Goal: Task Accomplishment & Management: Complete application form

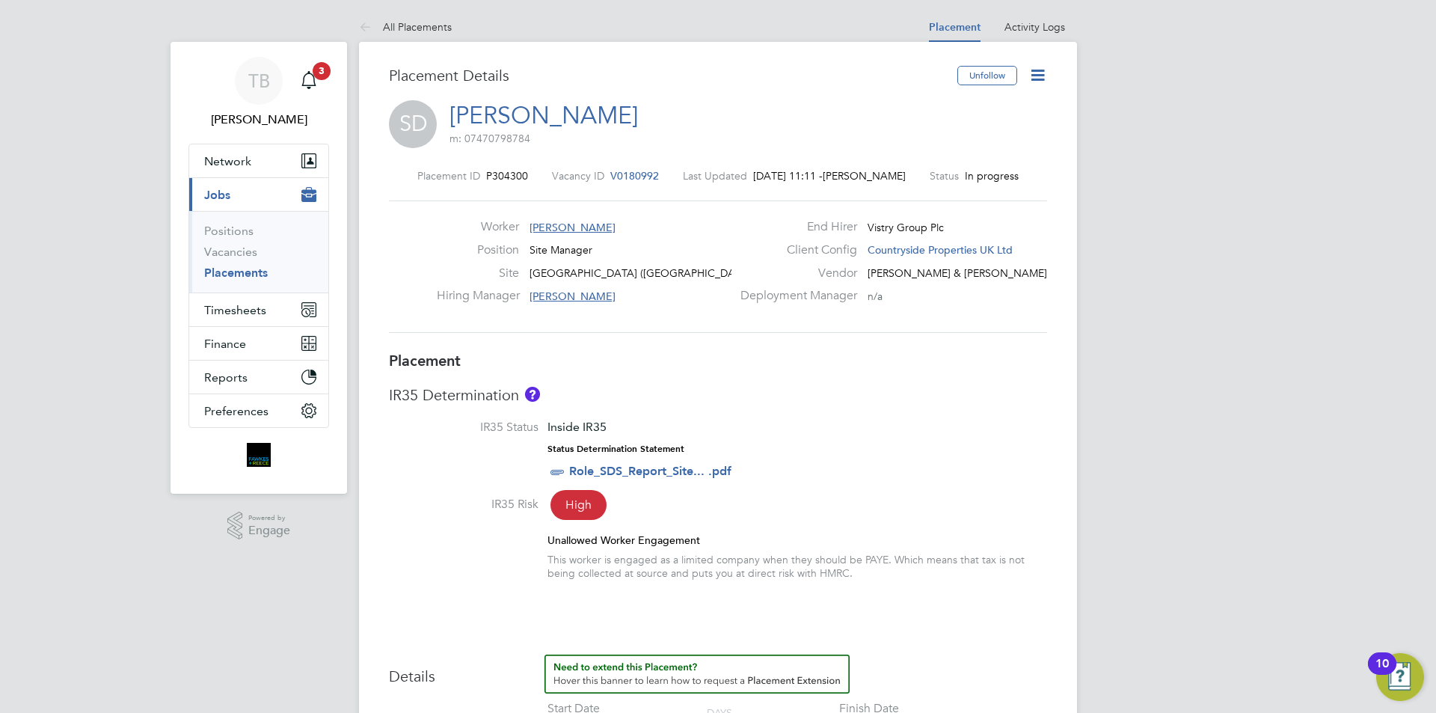
click at [1038, 76] on icon at bounding box center [1037, 75] width 19 height 19
click at [974, 110] on li "Edit Placement e" at bounding box center [989, 110] width 110 height 21
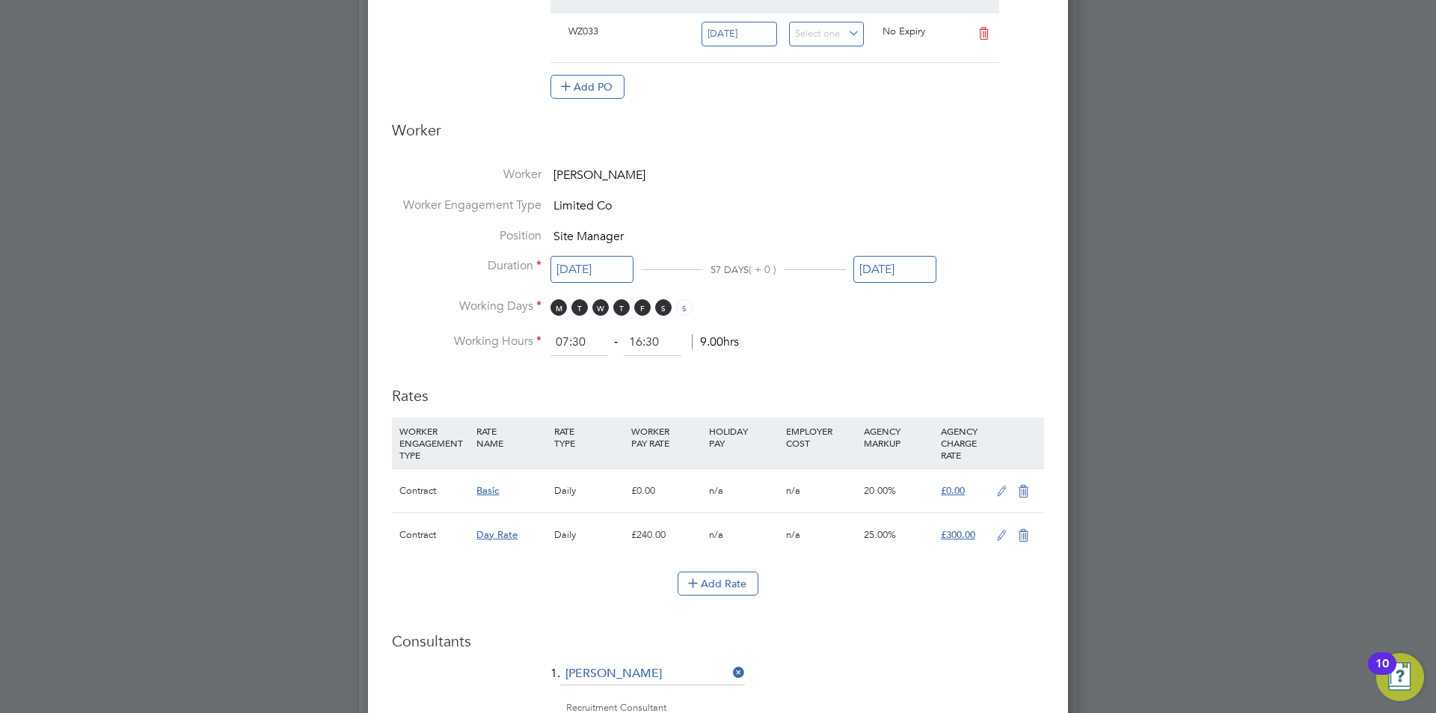
click at [1022, 485] on icon at bounding box center [1023, 491] width 19 height 12
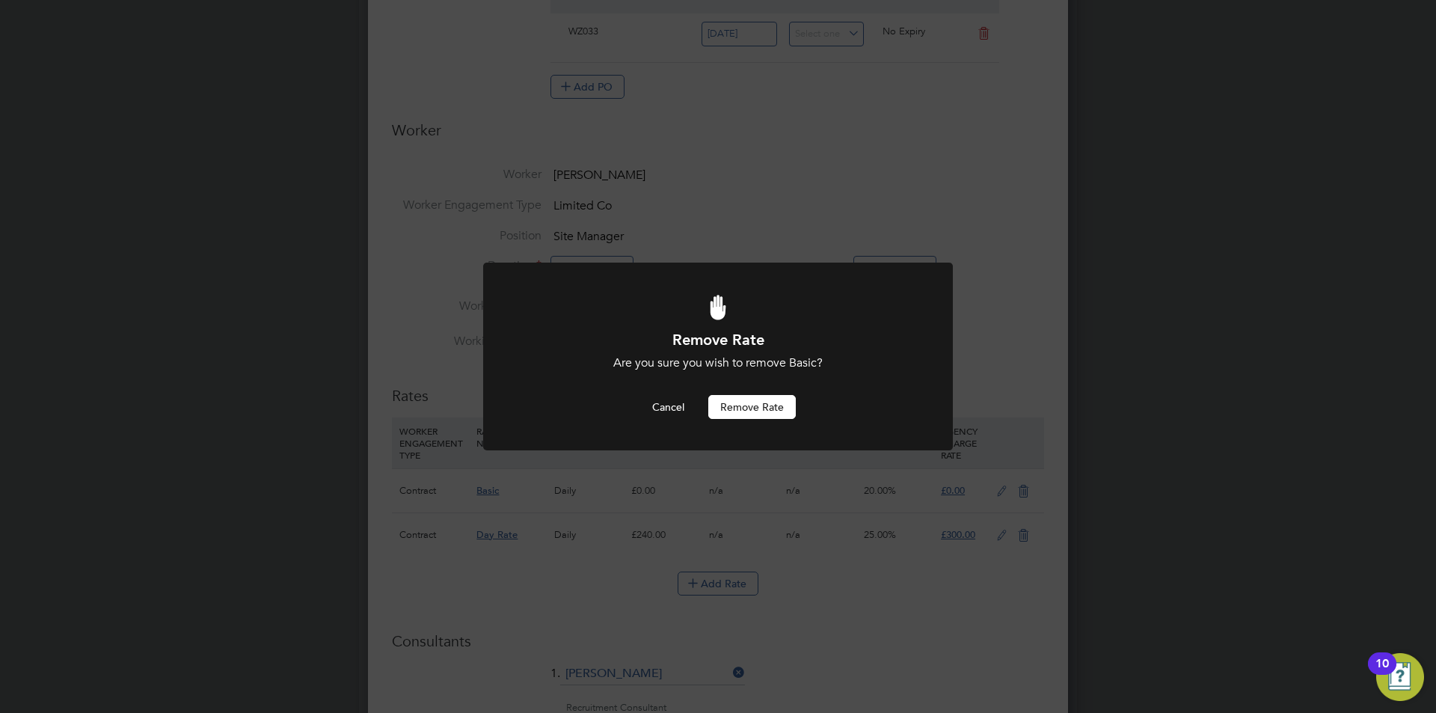
click at [760, 408] on button "Remove rate" at bounding box center [751, 407] width 87 height 24
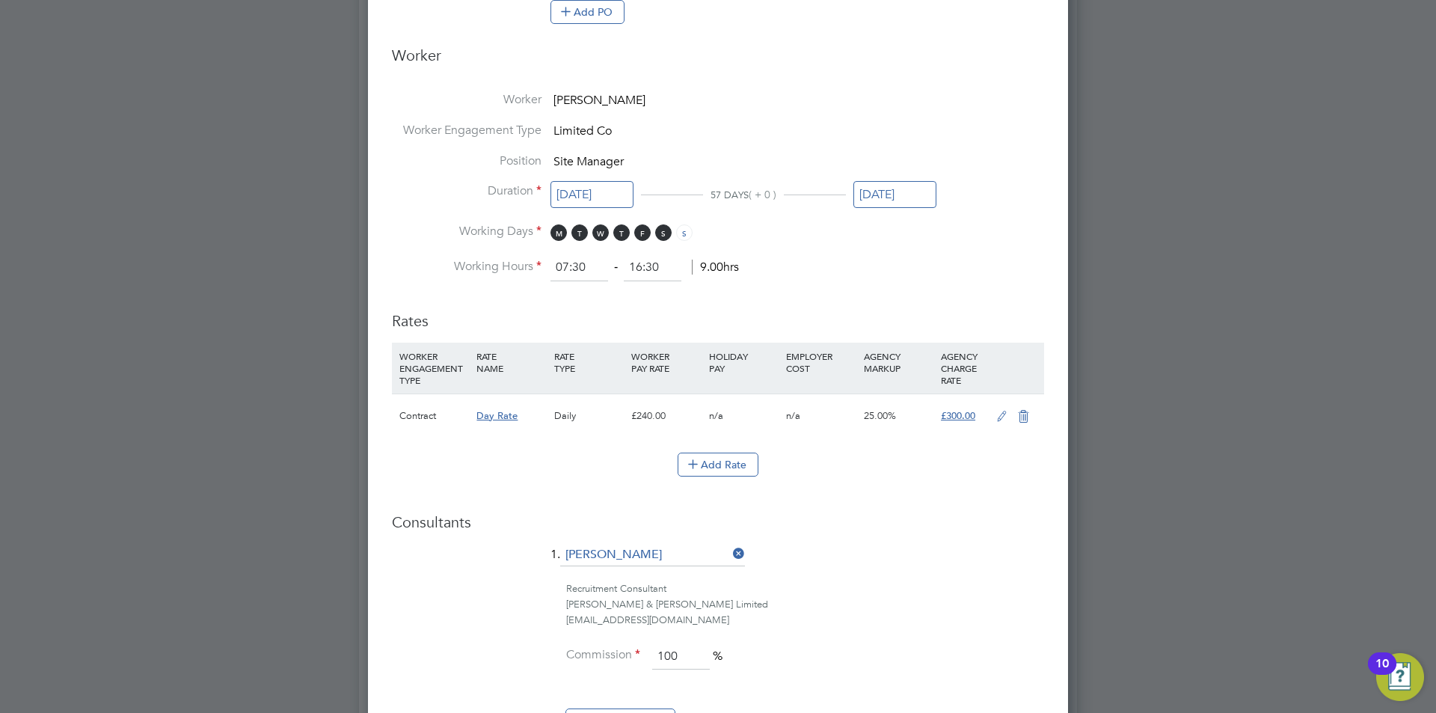
click at [863, 491] on li "Rates WORKER ENGAGEMENT TYPE RATE NAME RATE TYPE WORKER PAY RATE HOLIDAY PAY EM…" at bounding box center [718, 401] width 652 height 210
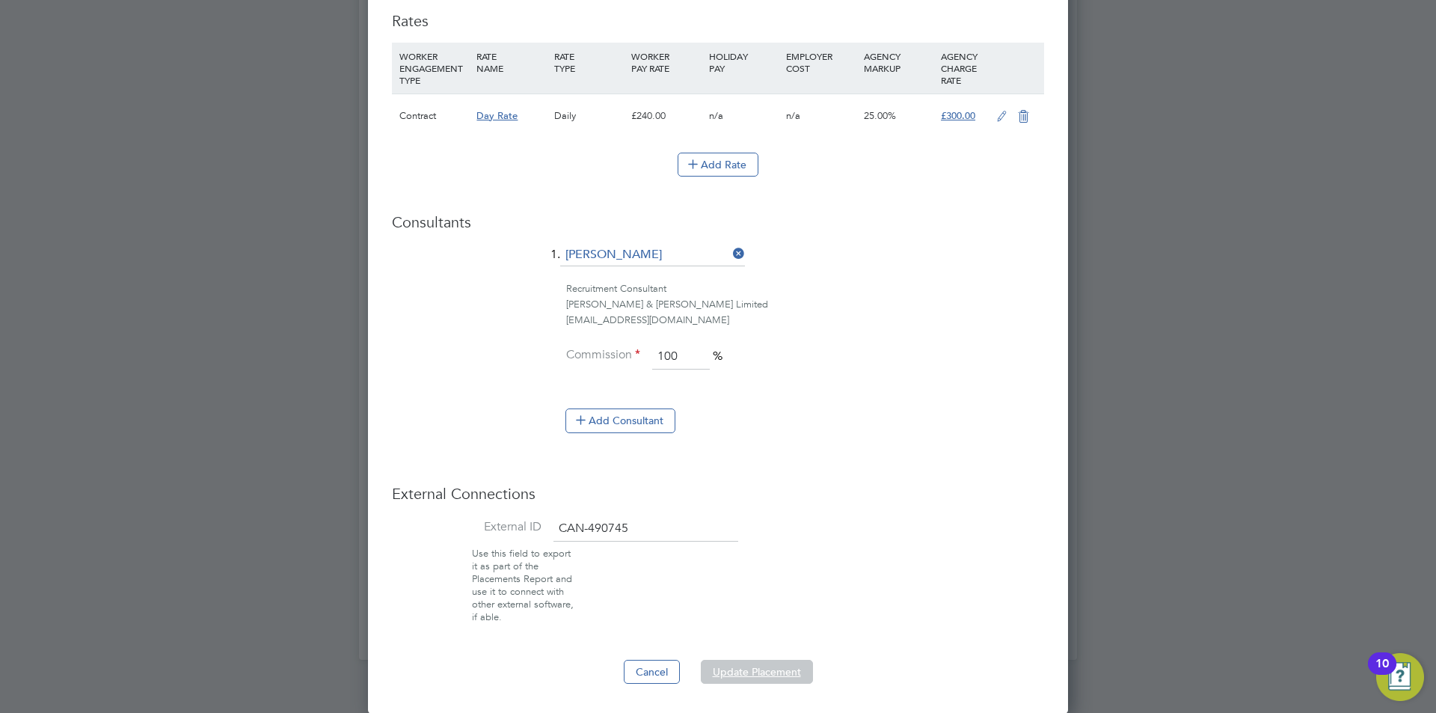
click at [775, 660] on button "Update Placement" at bounding box center [757, 672] width 112 height 24
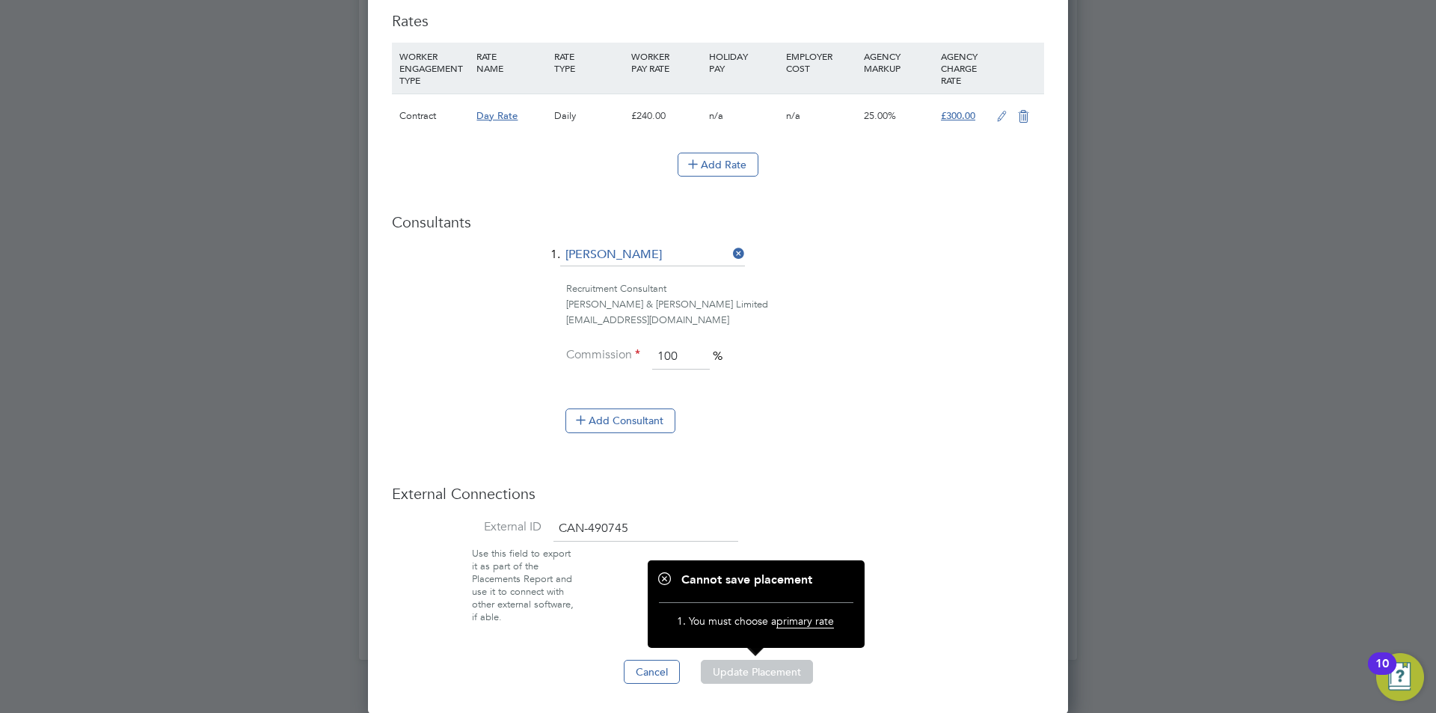
click at [657, 117] on div "£240.00" at bounding box center [665, 115] width 77 height 43
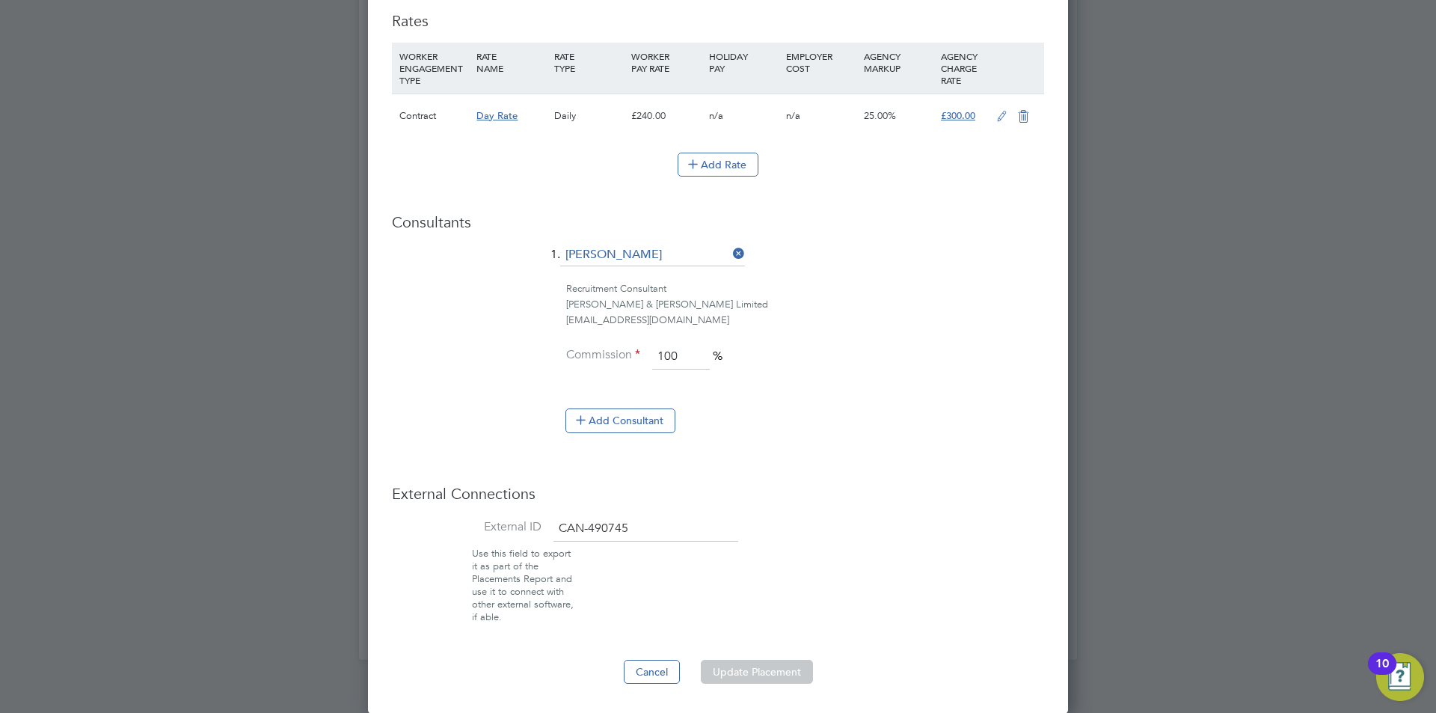
click at [1003, 114] on icon at bounding box center [1001, 117] width 19 height 12
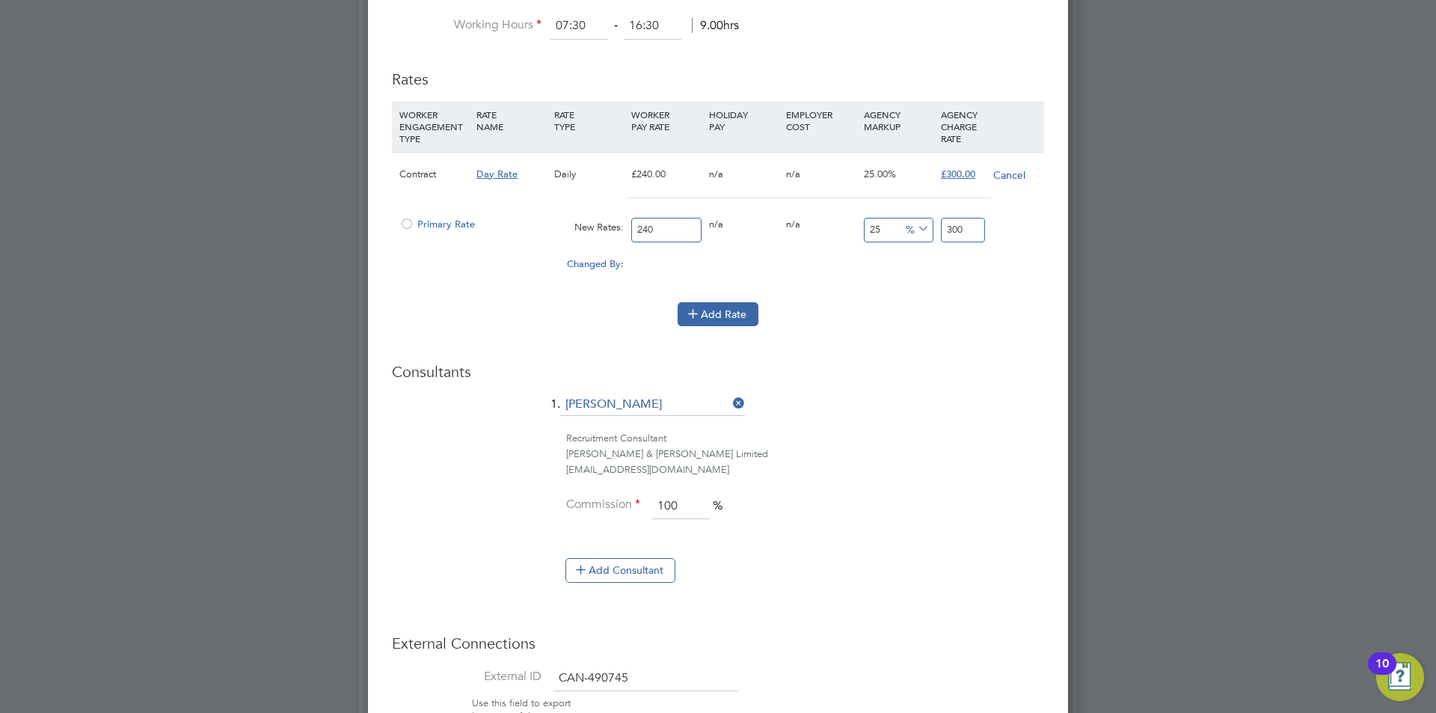
click at [737, 307] on button "Add Rate" at bounding box center [717, 314] width 81 height 24
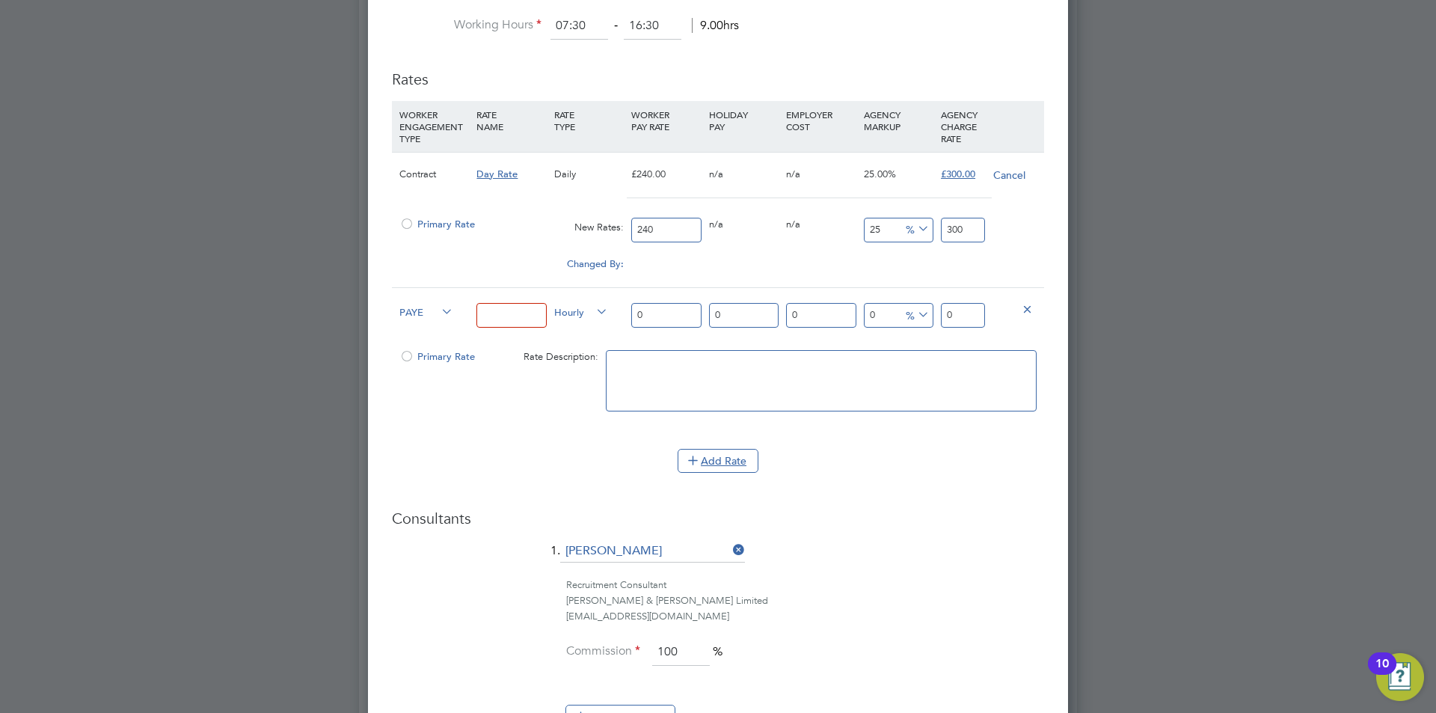
click at [892, 474] on li "Add Rate" at bounding box center [718, 468] width 652 height 39
click at [1027, 305] on icon at bounding box center [1026, 308] width 11 height 11
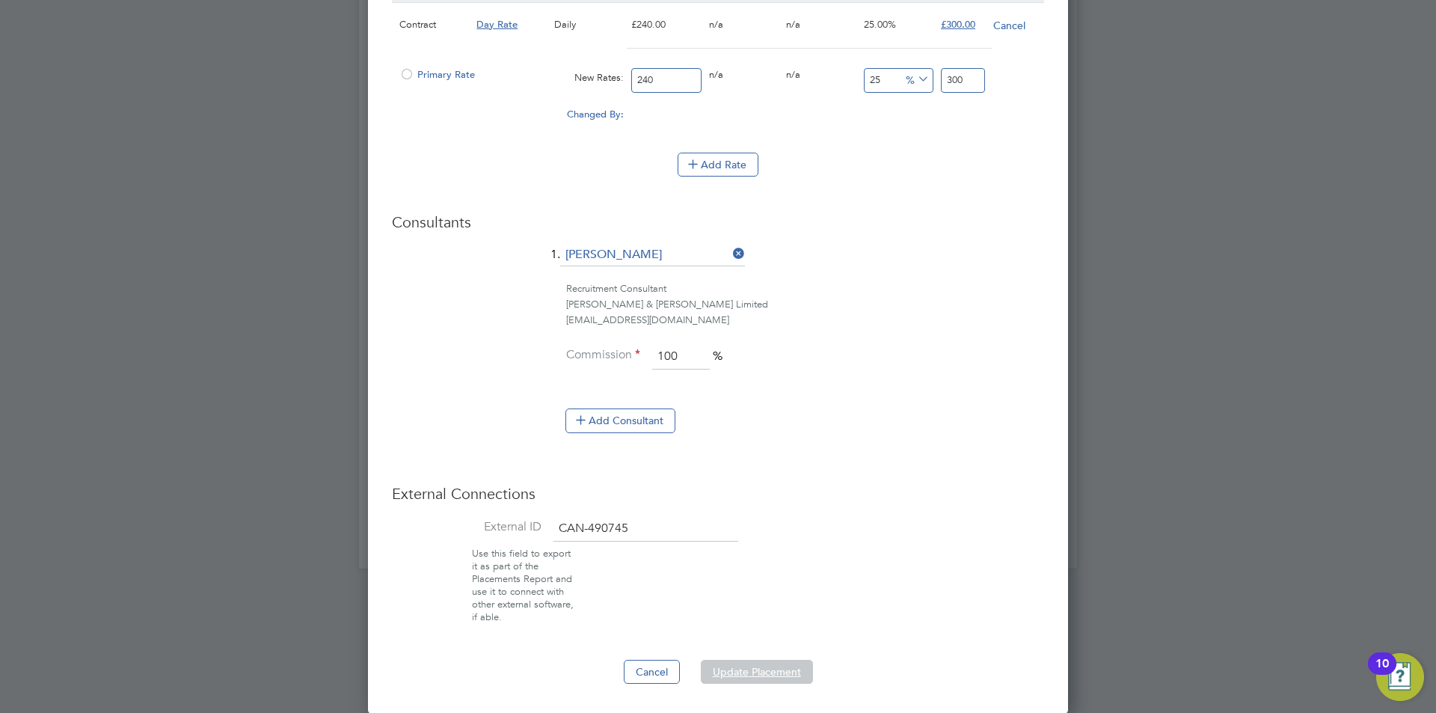
click at [769, 674] on button "Update Placement" at bounding box center [757, 672] width 112 height 24
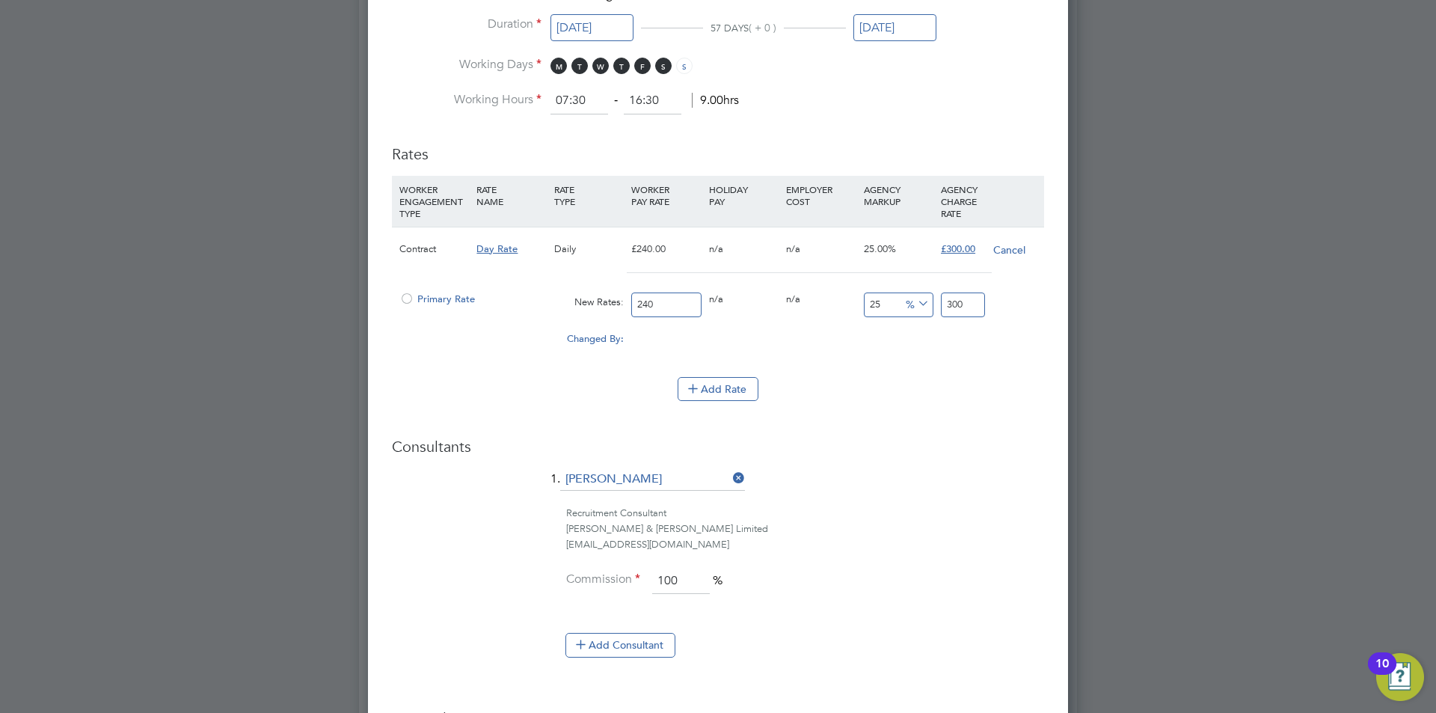
click at [450, 293] on span "Primary Rate" at bounding box center [437, 298] width 76 height 13
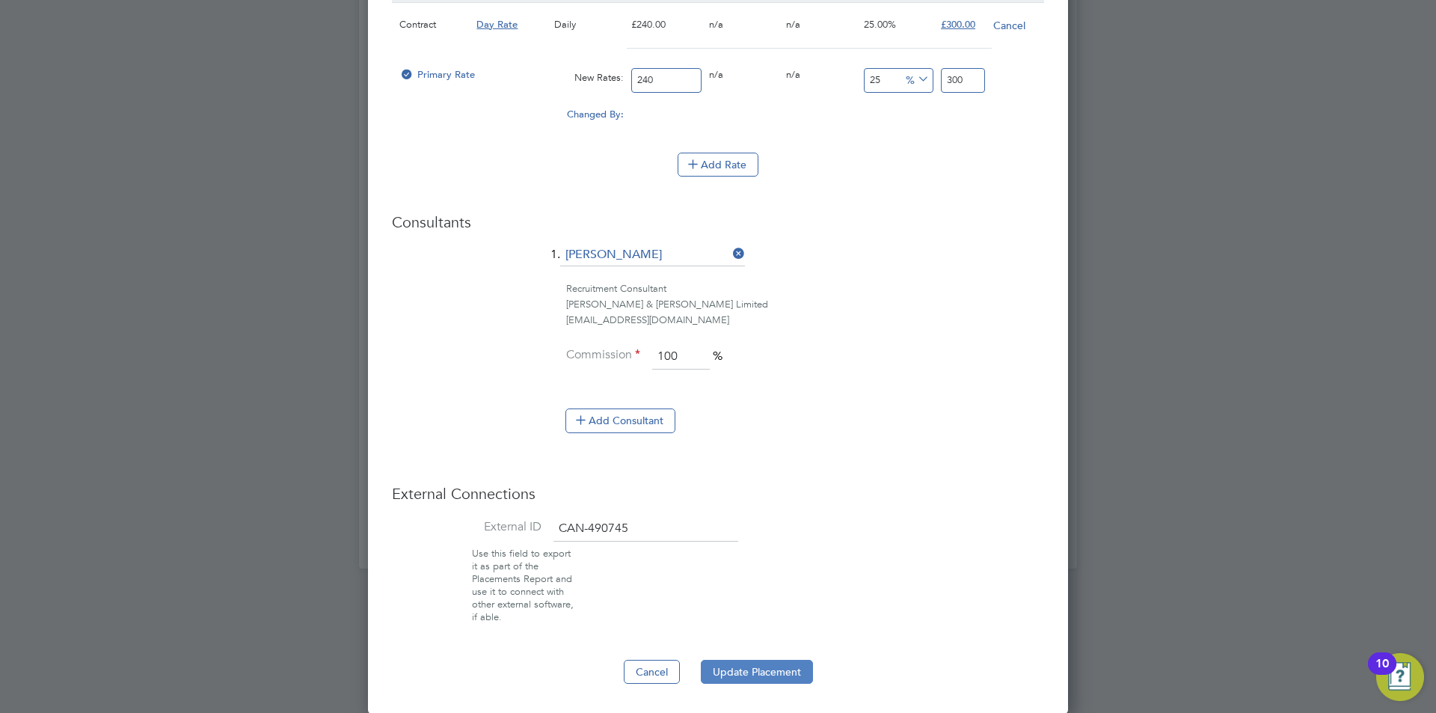
click at [763, 663] on button "Update Placement" at bounding box center [757, 672] width 112 height 24
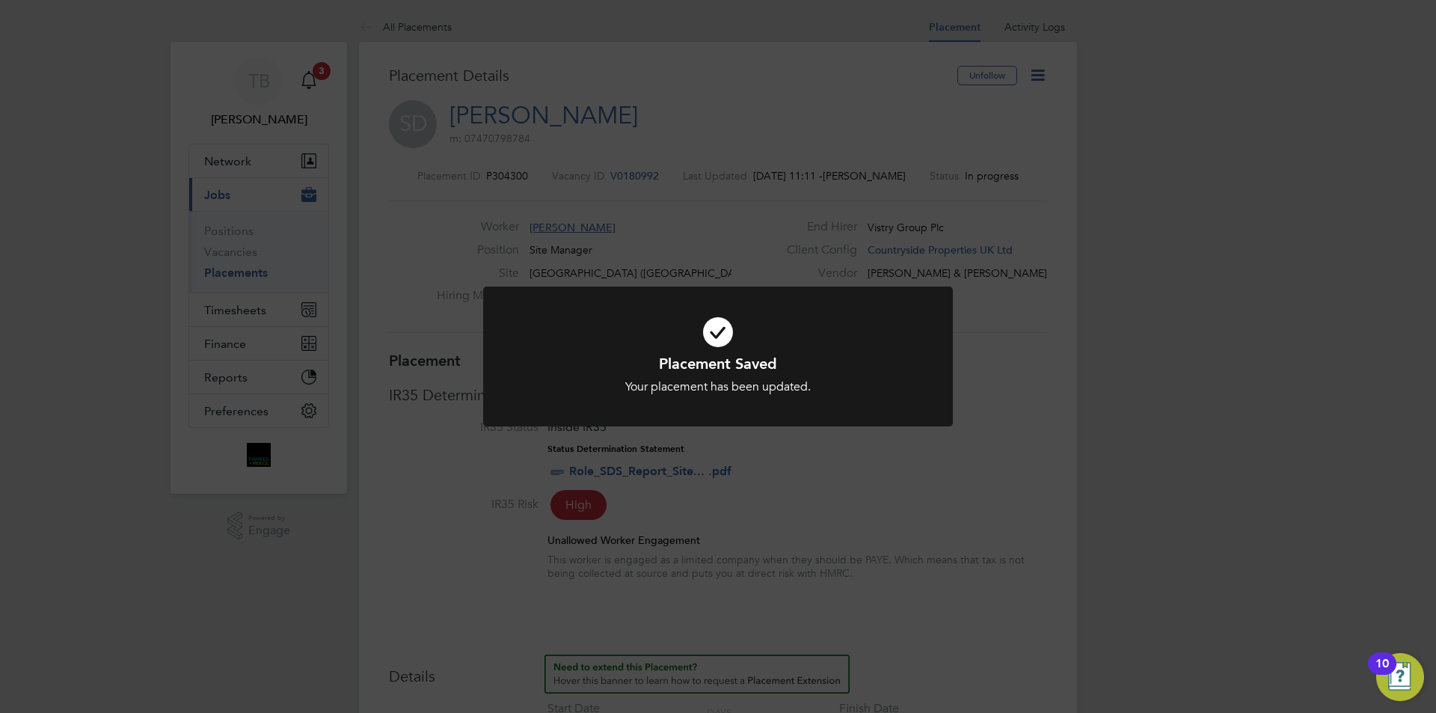
click at [510, 371] on div at bounding box center [718, 356] width 470 height 140
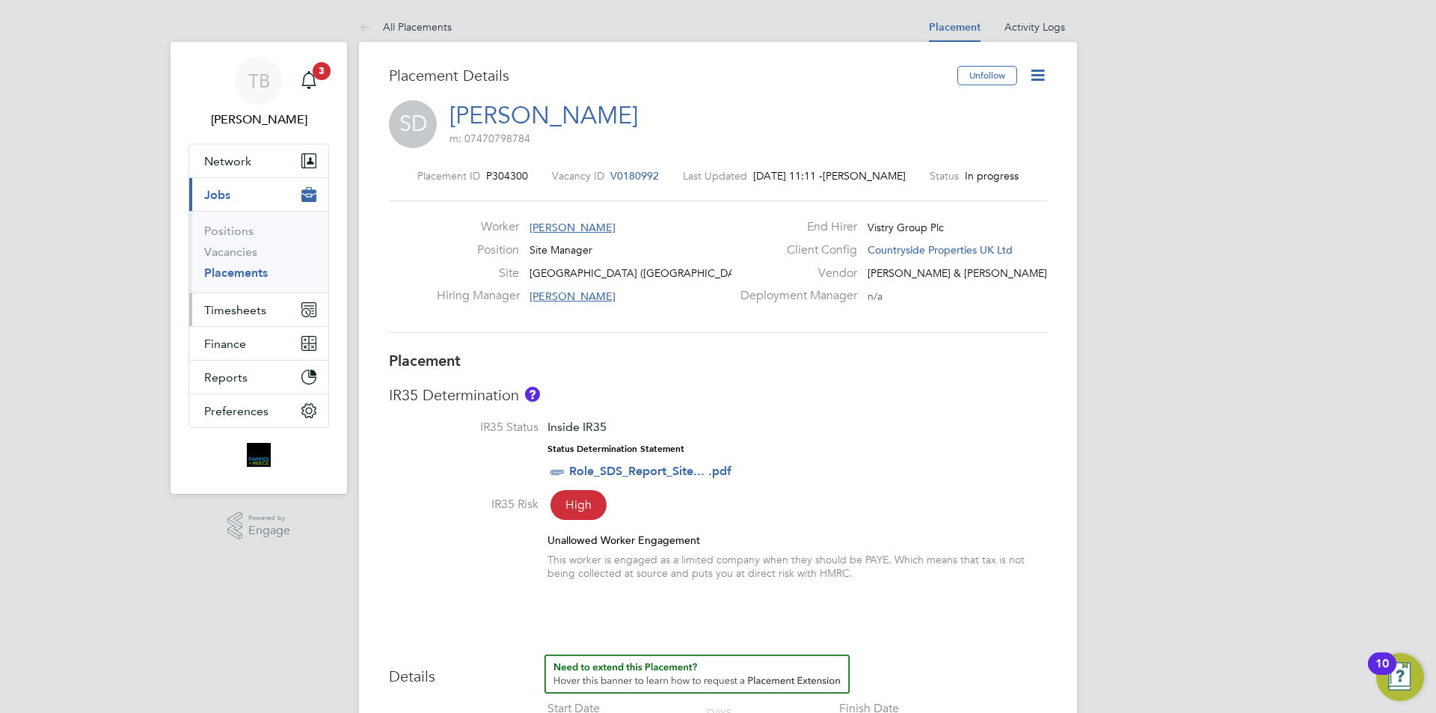
click at [245, 304] on span "Timesheets" at bounding box center [235, 310] width 62 height 14
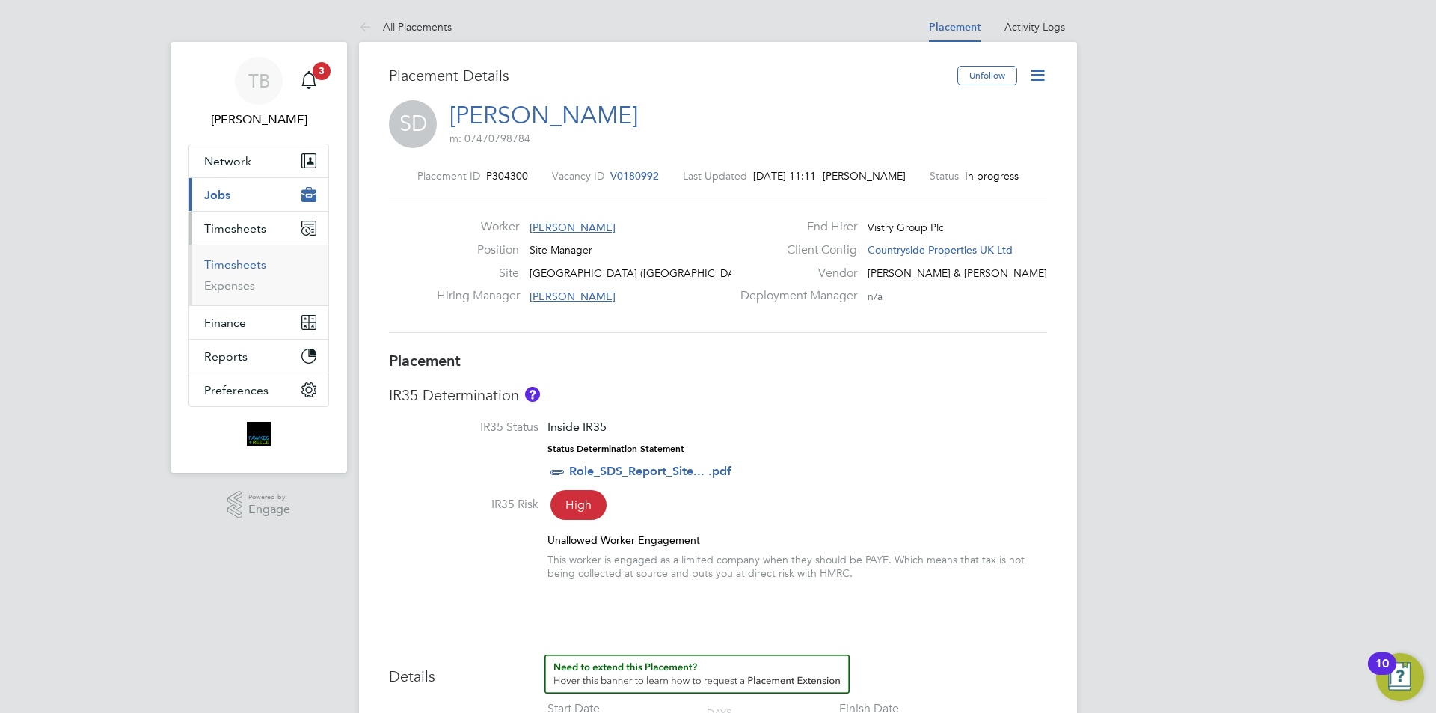
click at [245, 262] on link "Timesheets" at bounding box center [235, 264] width 62 height 14
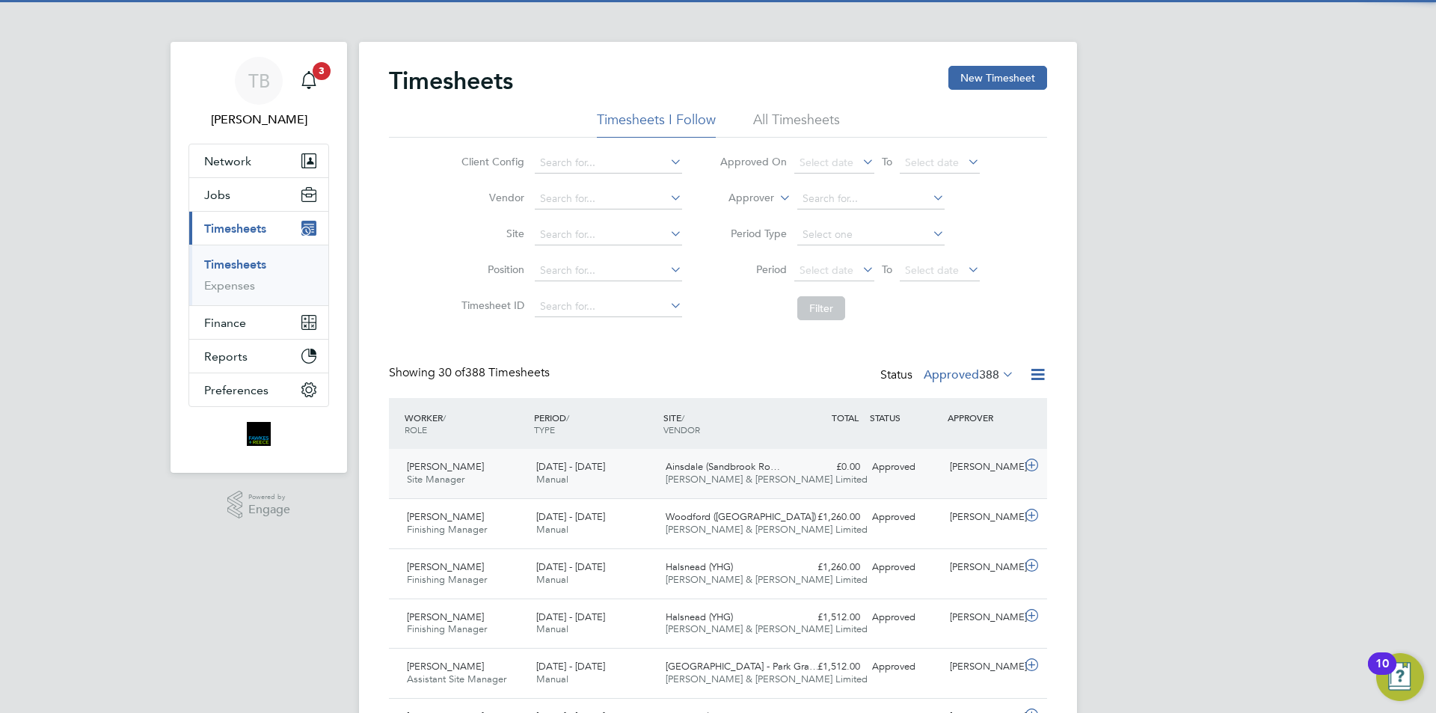
scroll to position [38, 130]
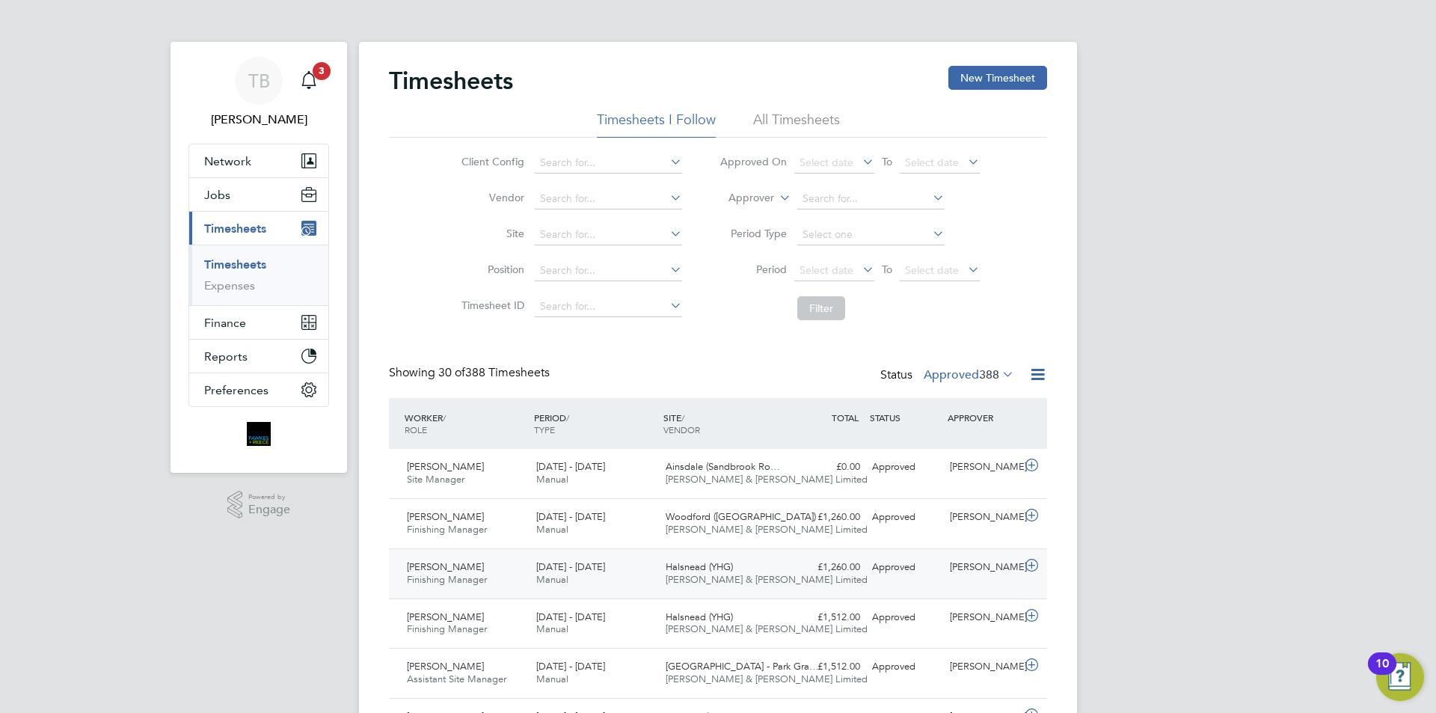
click at [630, 560] on div "15 - 21 Sep 2025 Manual" at bounding box center [594, 573] width 129 height 37
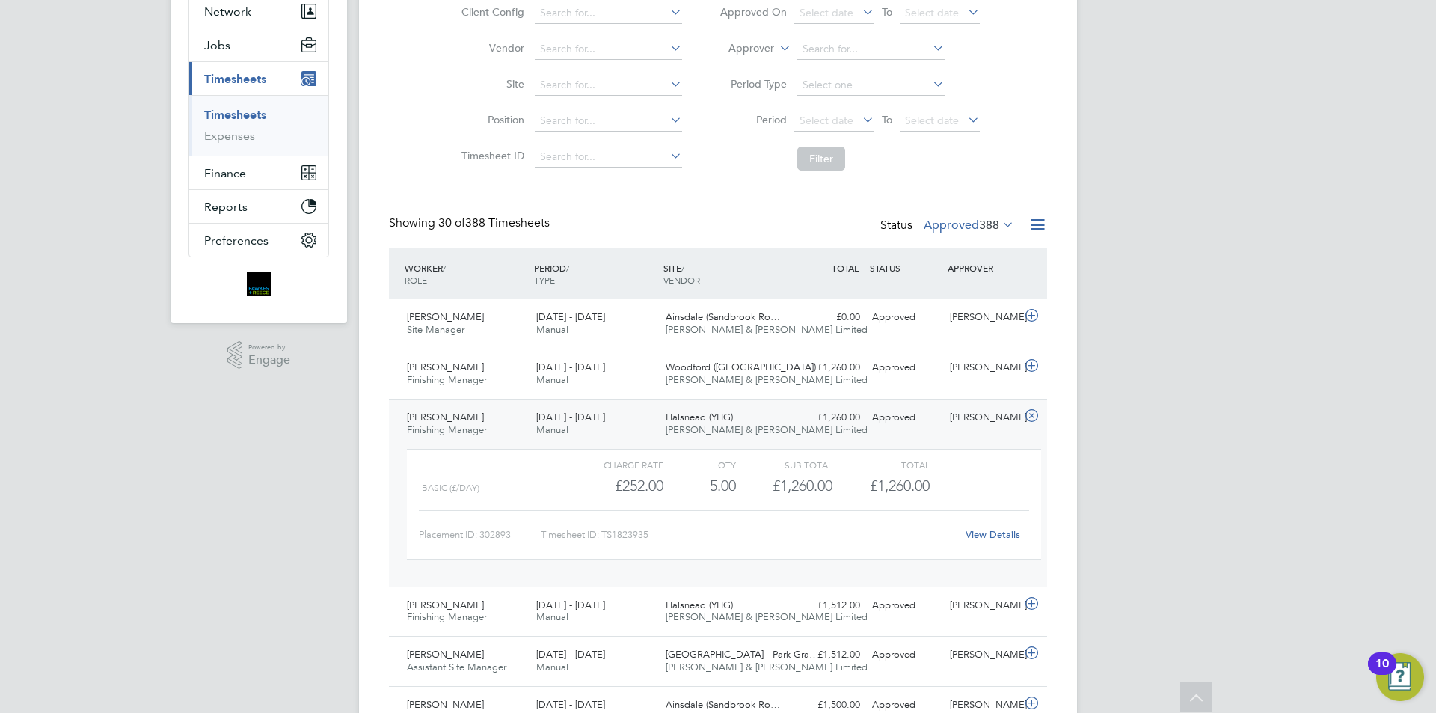
click at [986, 535] on link "View Details" at bounding box center [992, 534] width 55 height 13
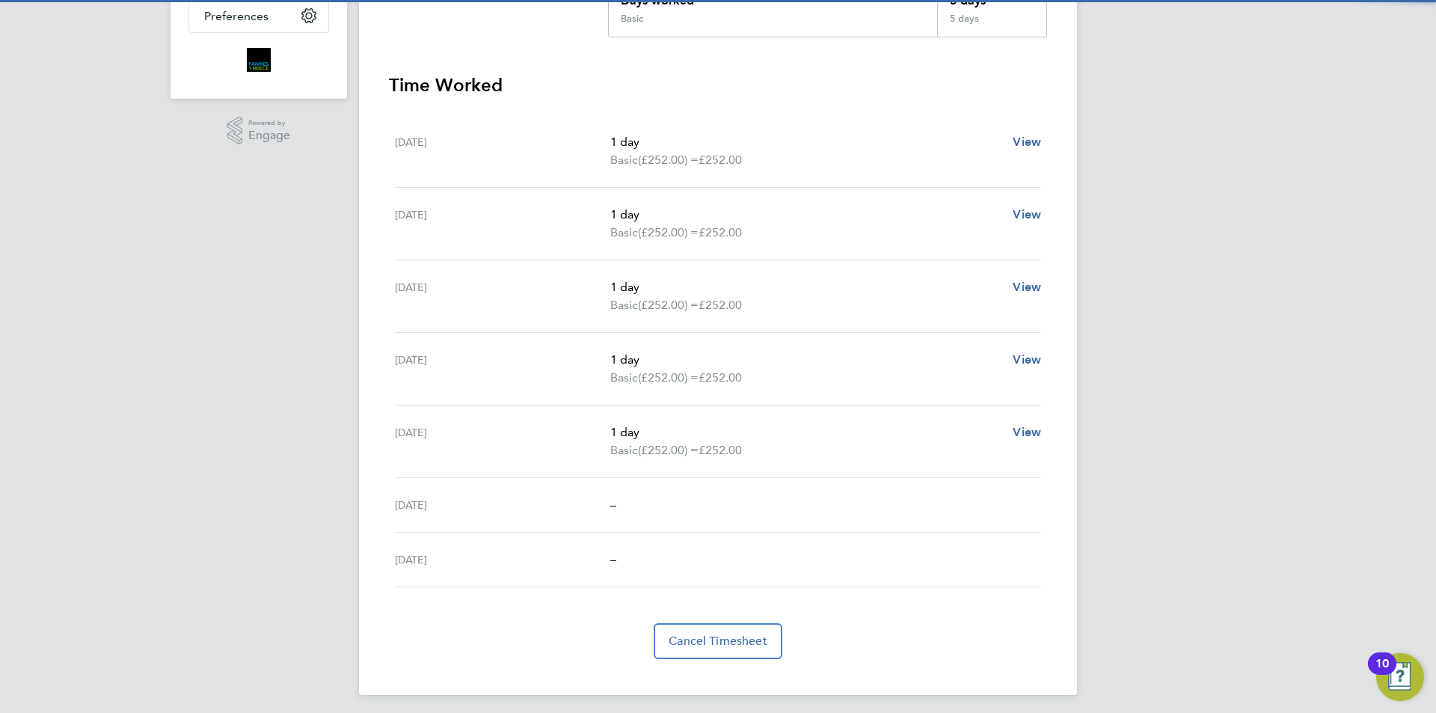
scroll to position [380, 0]
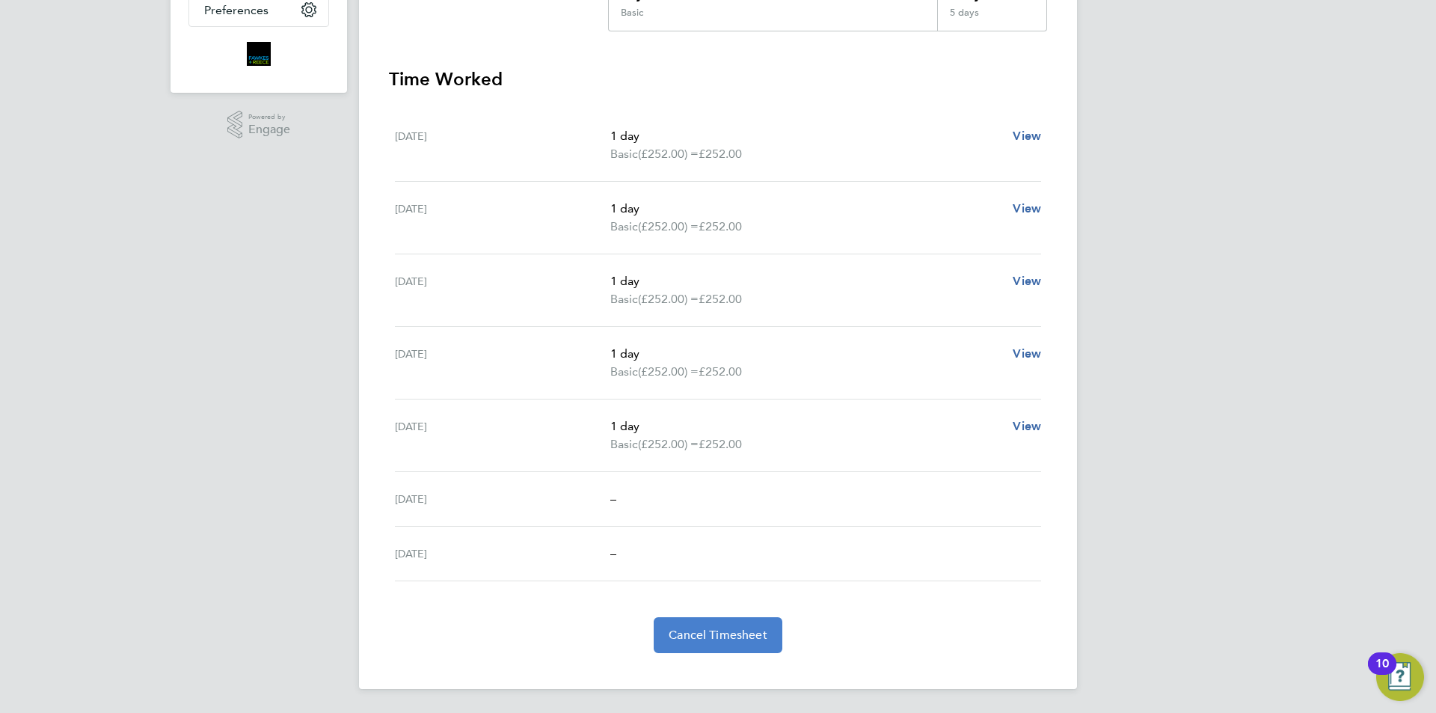
click at [738, 621] on button "Cancel Timesheet" at bounding box center [718, 635] width 129 height 36
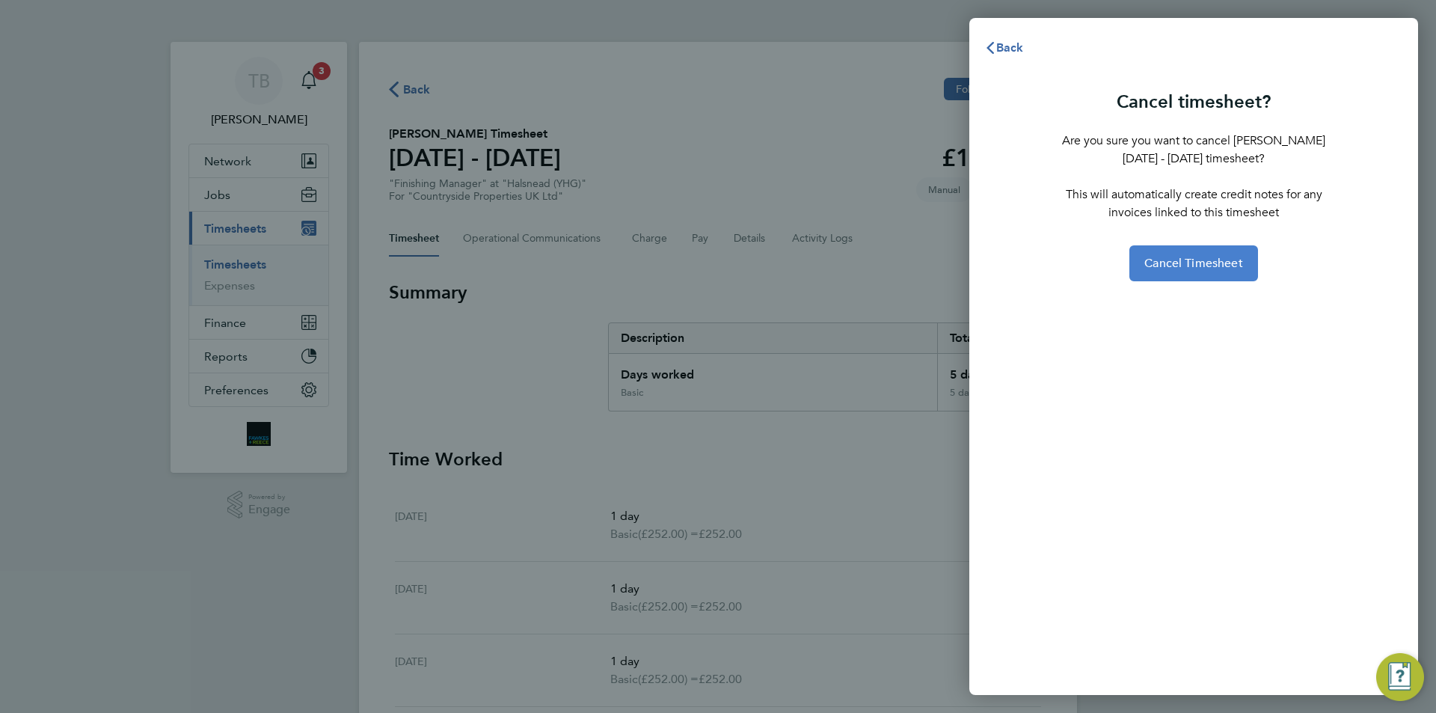
click at [1190, 252] on button "Cancel Timesheet" at bounding box center [1193, 263] width 129 height 36
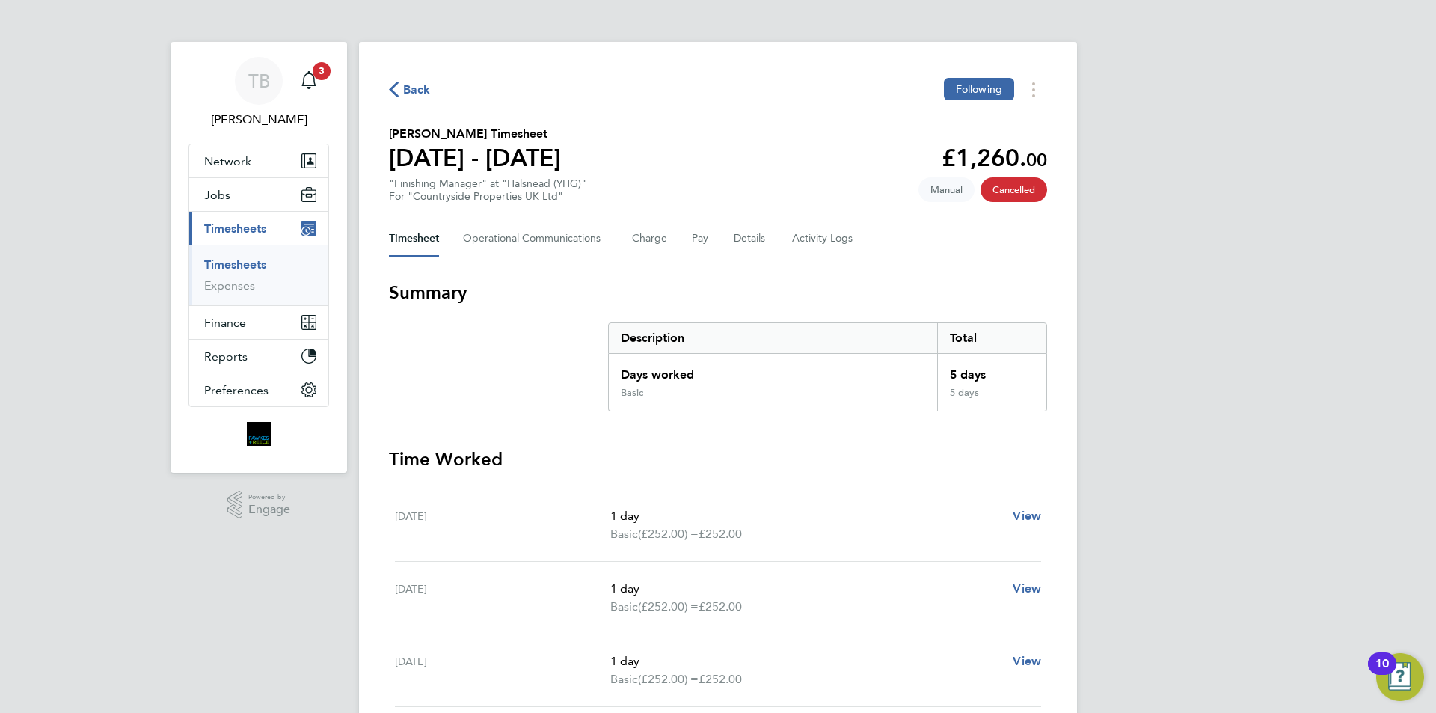
click at [247, 262] on link "Timesheets" at bounding box center [235, 264] width 62 height 14
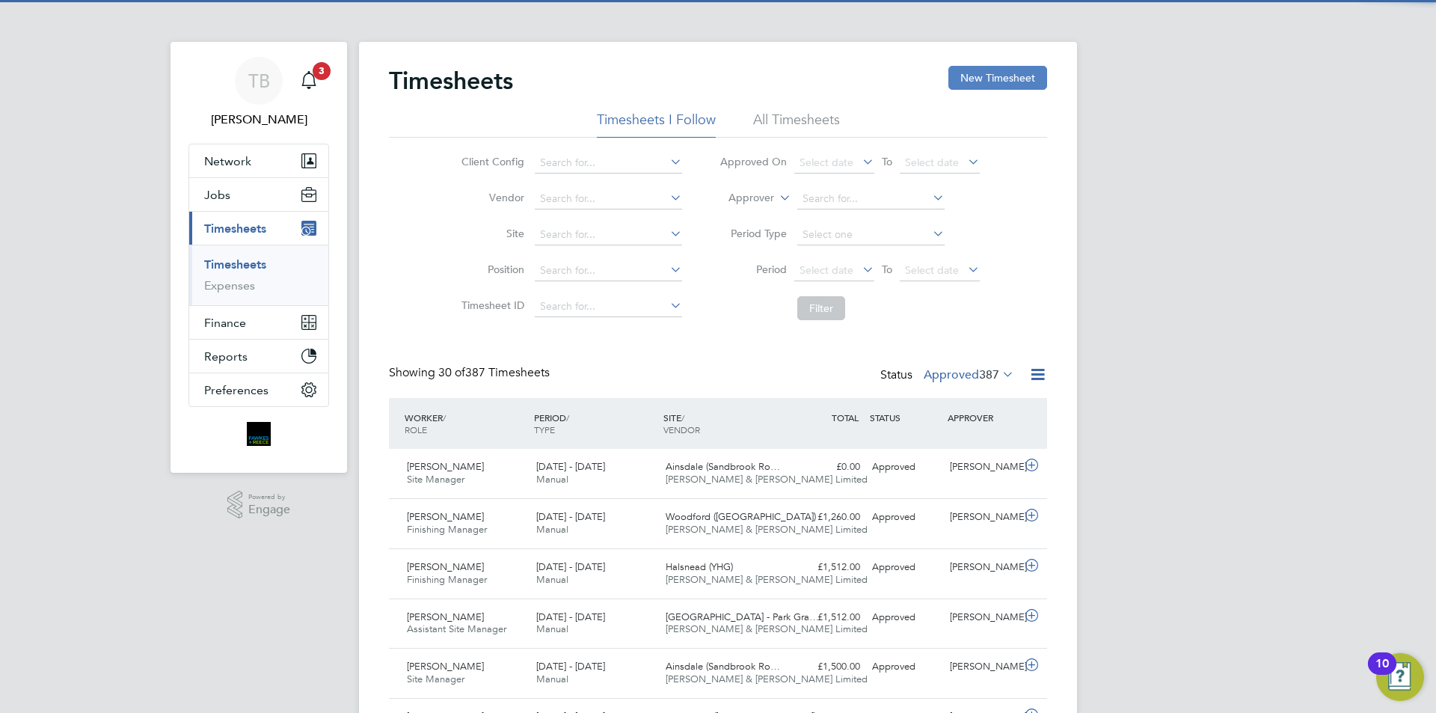
click at [998, 74] on button "New Timesheet" at bounding box center [997, 78] width 99 height 24
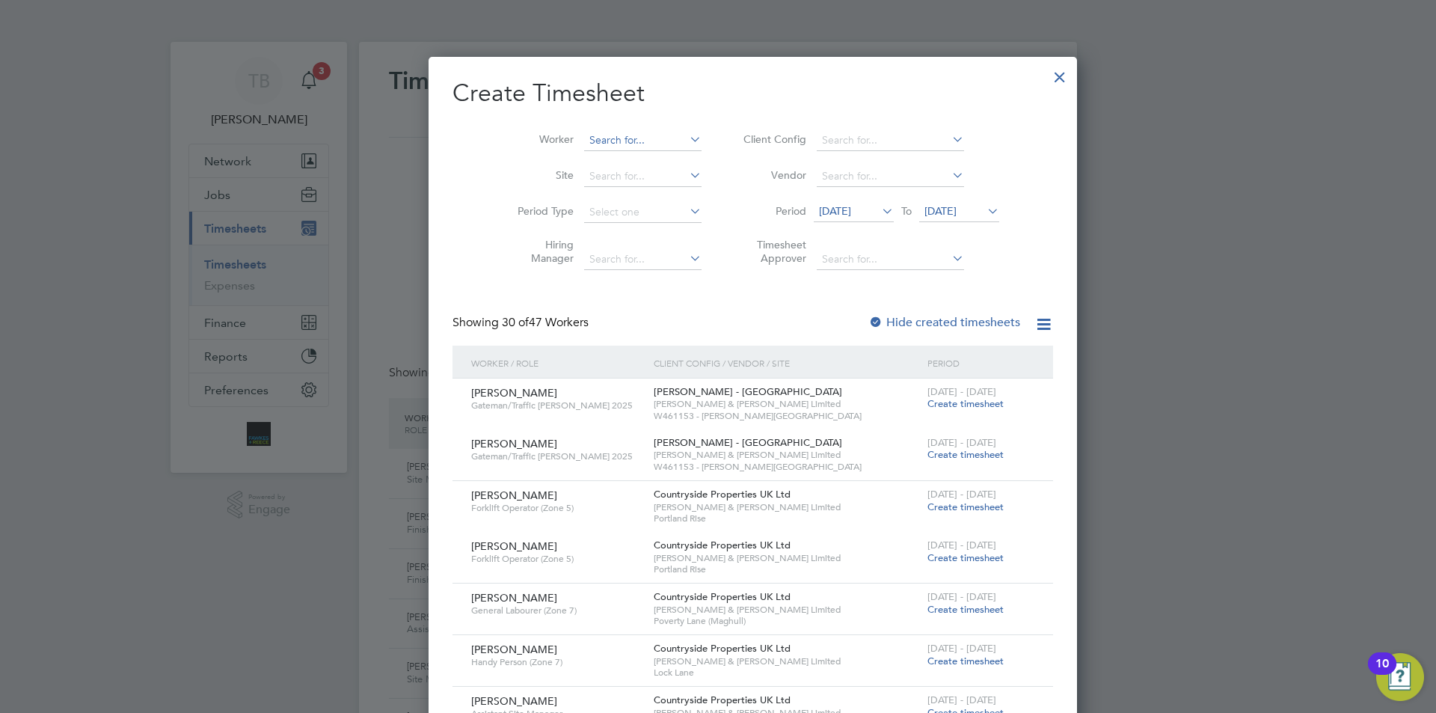
click at [585, 135] on input at bounding box center [642, 140] width 117 height 21
click at [613, 153] on li "[PERSON_NAME] East wood" at bounding box center [623, 160] width 150 height 20
type input "[PERSON_NAME]"
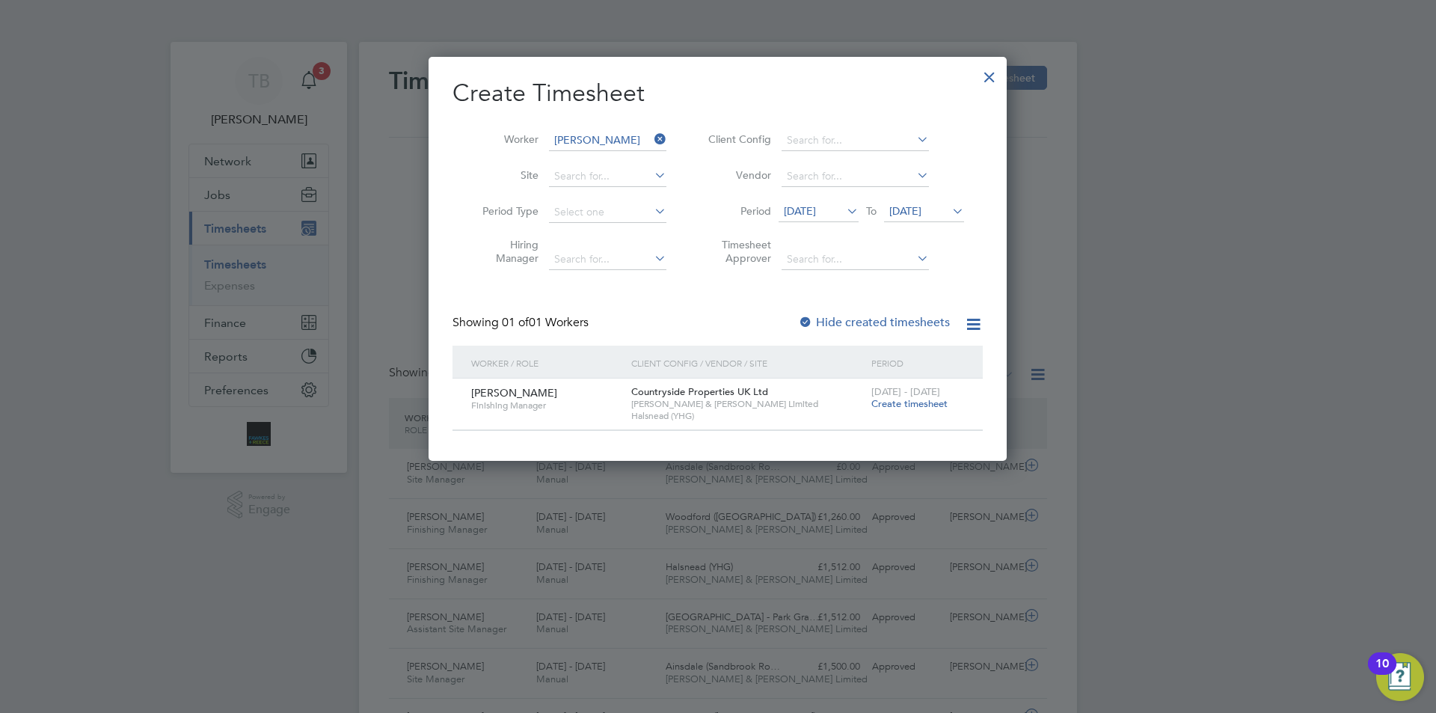
click at [919, 399] on span "Create timesheet" at bounding box center [909, 403] width 76 height 13
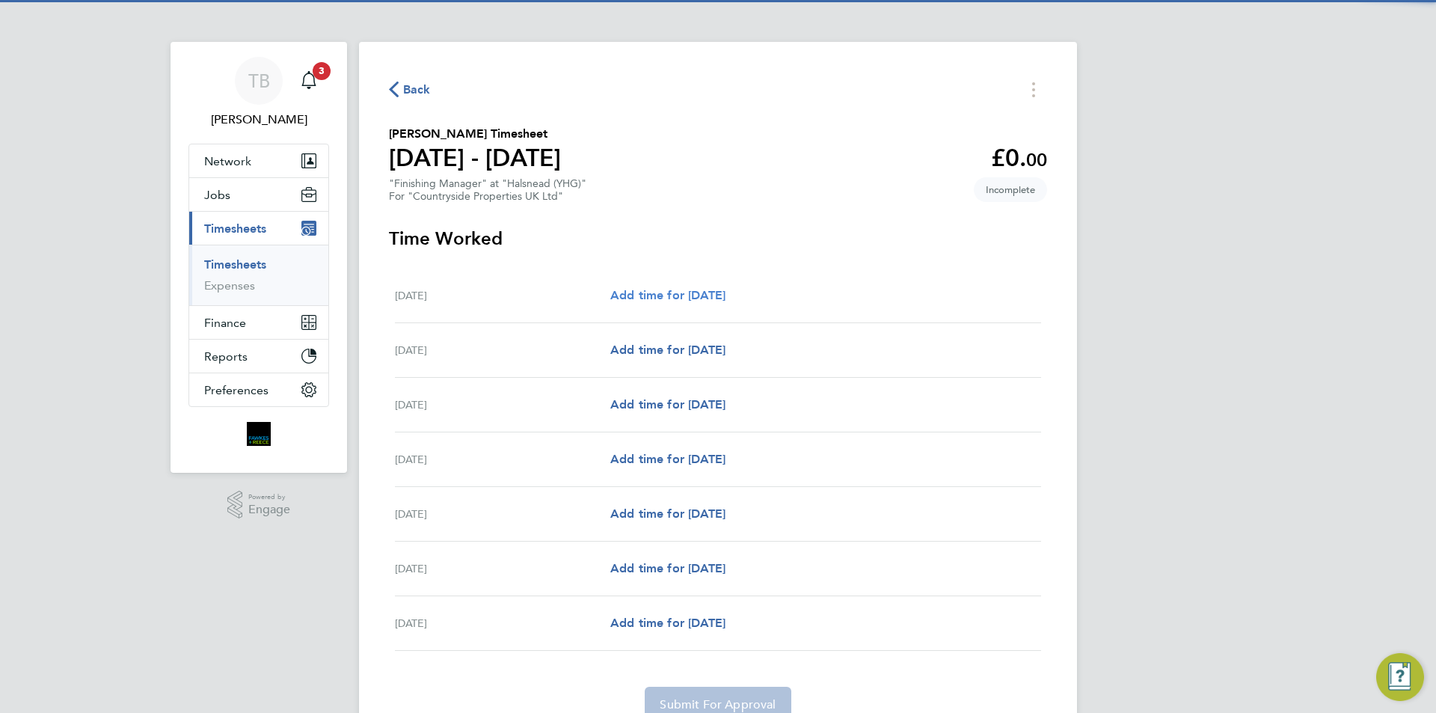
click at [663, 291] on span "Add time for [DATE]" at bounding box center [667, 295] width 115 height 14
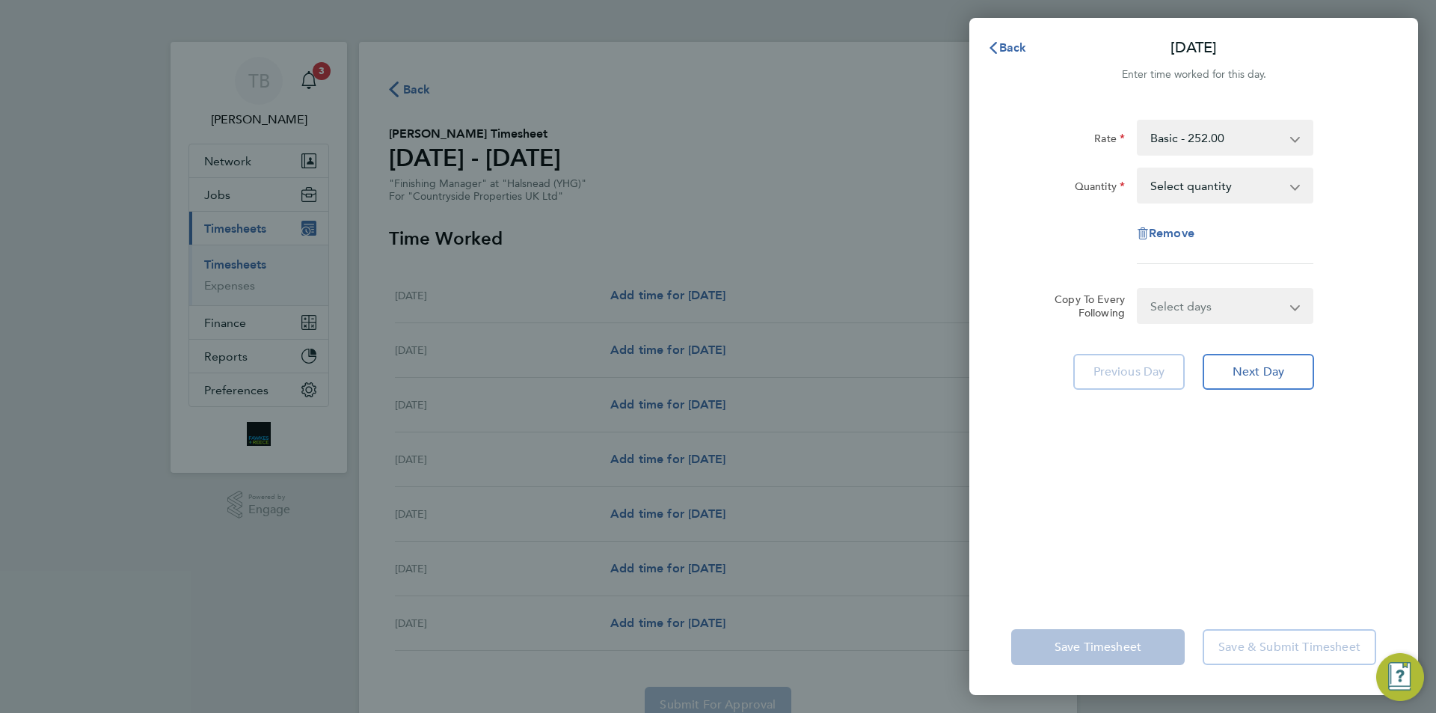
click at [1207, 194] on select "Select quantity 0.5 1" at bounding box center [1216, 185] width 156 height 33
select select "1"
click at [1138, 169] on select "Select quantity 0.5 1" at bounding box center [1216, 185] width 156 height 33
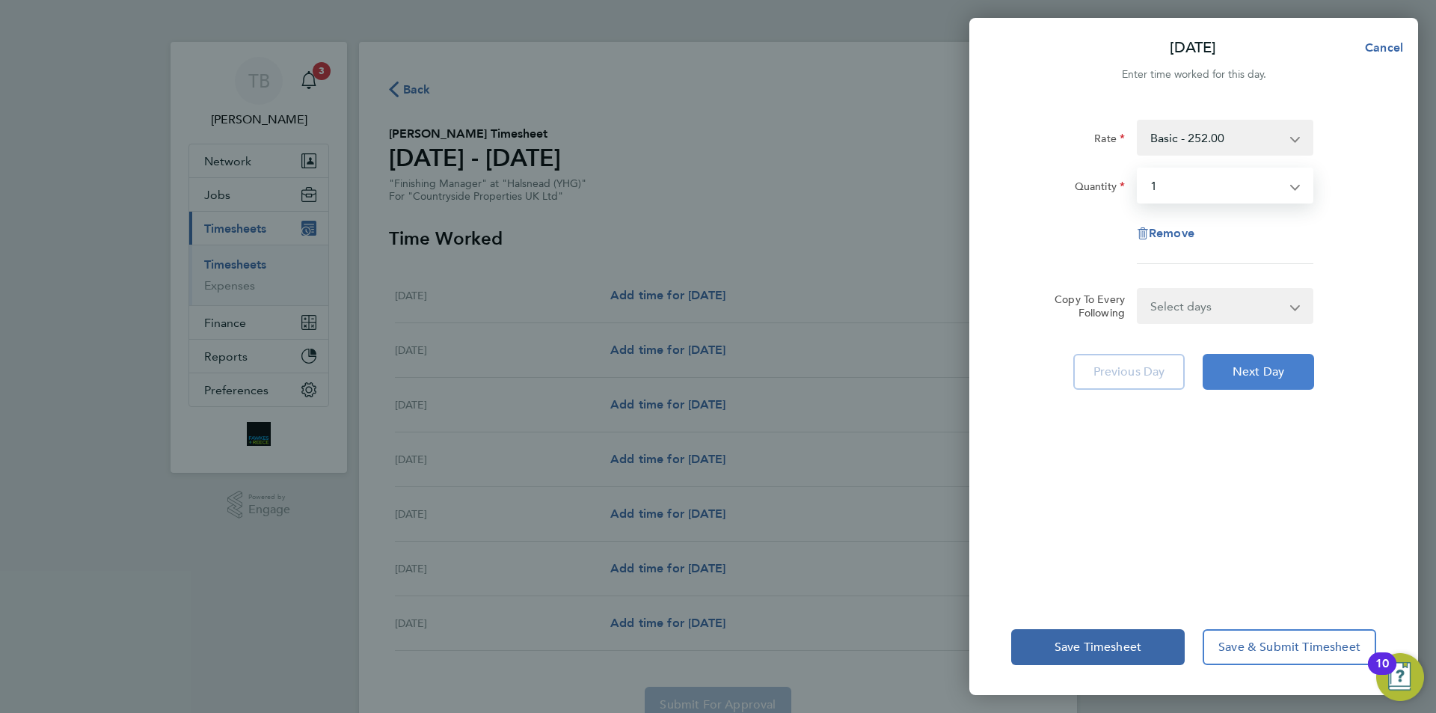
click at [1258, 381] on button "Next Day" at bounding box center [1257, 372] width 111 height 36
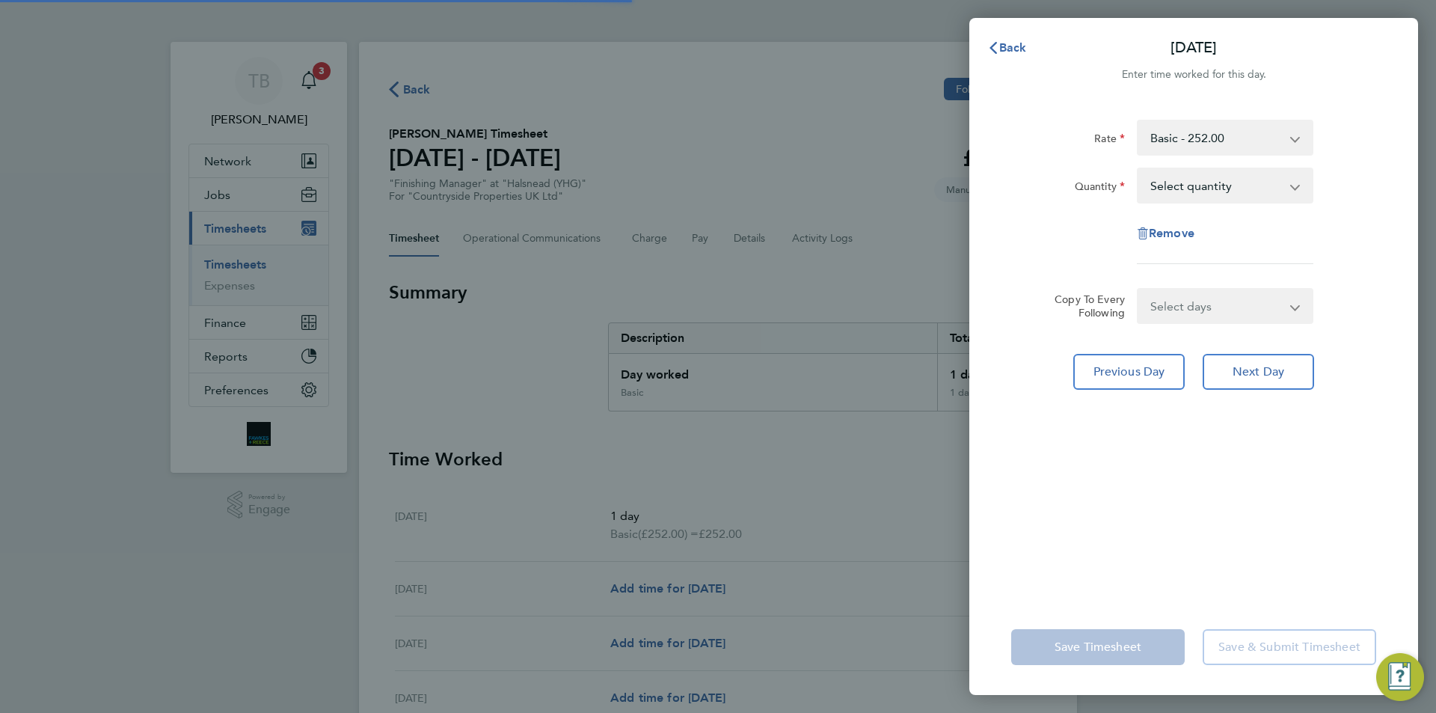
click at [1199, 182] on select "Select quantity 0.5 1" at bounding box center [1216, 185] width 156 height 33
select select "1"
click at [1138, 169] on select "Select quantity 0.5 1" at bounding box center [1216, 185] width 156 height 33
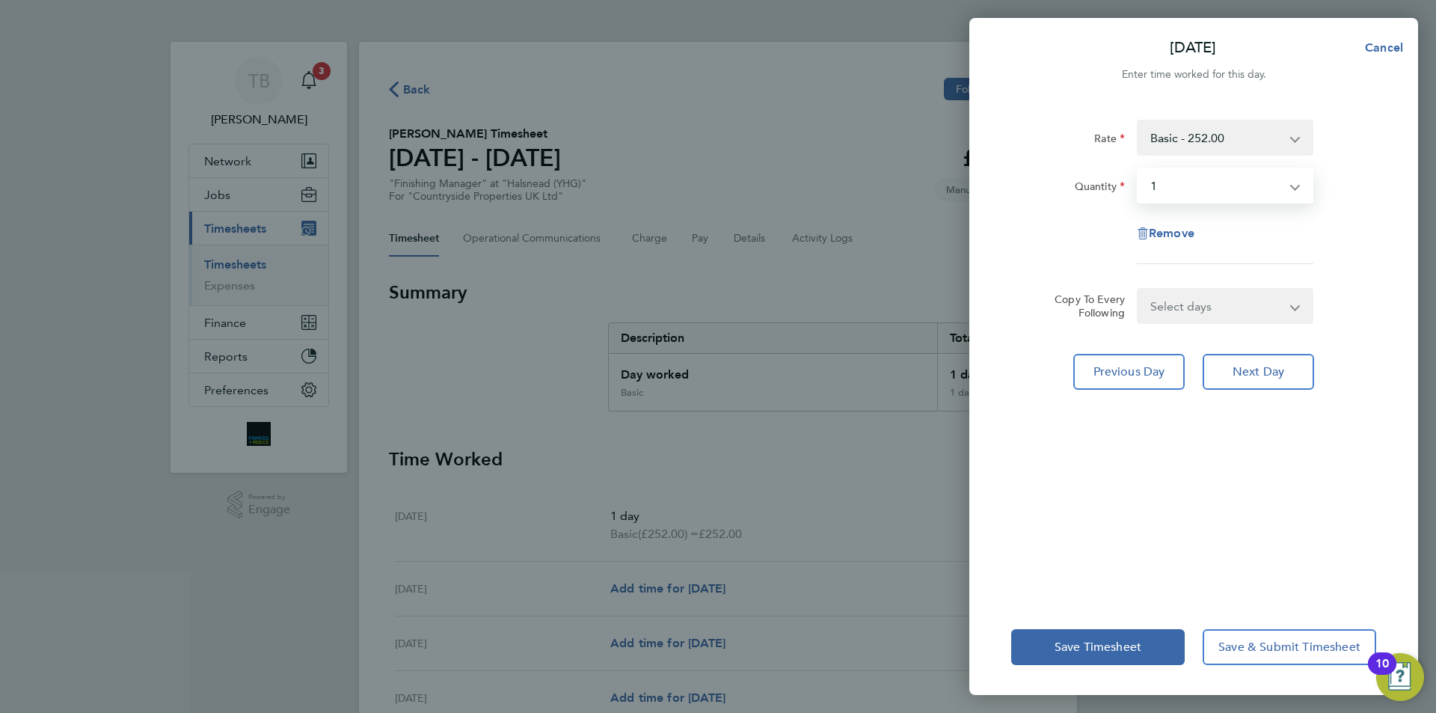
click at [1244, 410] on div "Rate Basic - 252.00 Quantity Select quantity 0.5 1 Remove Copy To Every Followi…" at bounding box center [1193, 350] width 449 height 497
click at [1239, 376] on span "Next Day" at bounding box center [1258, 371] width 52 height 15
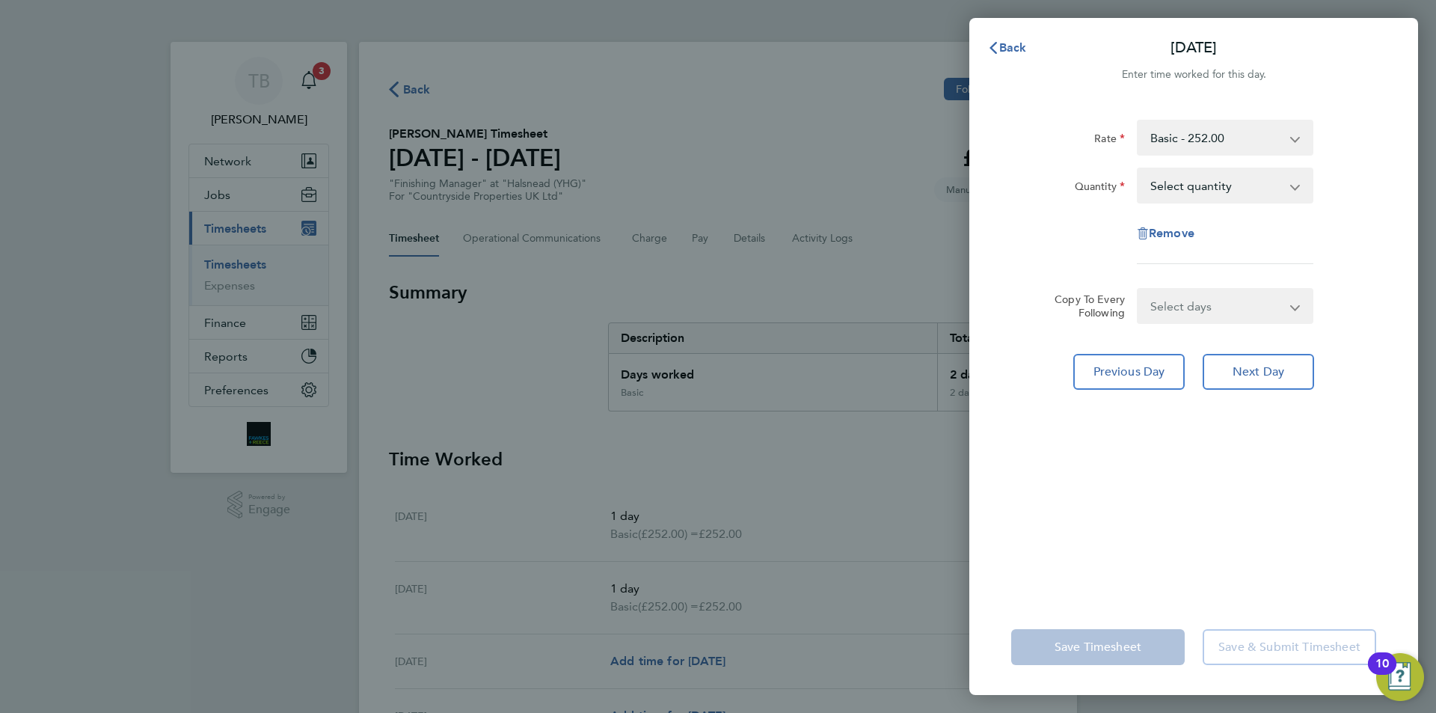
click at [1225, 205] on div "Rate Basic - 252.00 Quantity Select quantity 0.5 1 Remove" at bounding box center [1193, 192] width 365 height 144
click at [1216, 189] on select "Select quantity 0.5 1" at bounding box center [1216, 185] width 156 height 33
select select "1"
click at [1138, 169] on select "Select quantity 0.5 1" at bounding box center [1216, 185] width 156 height 33
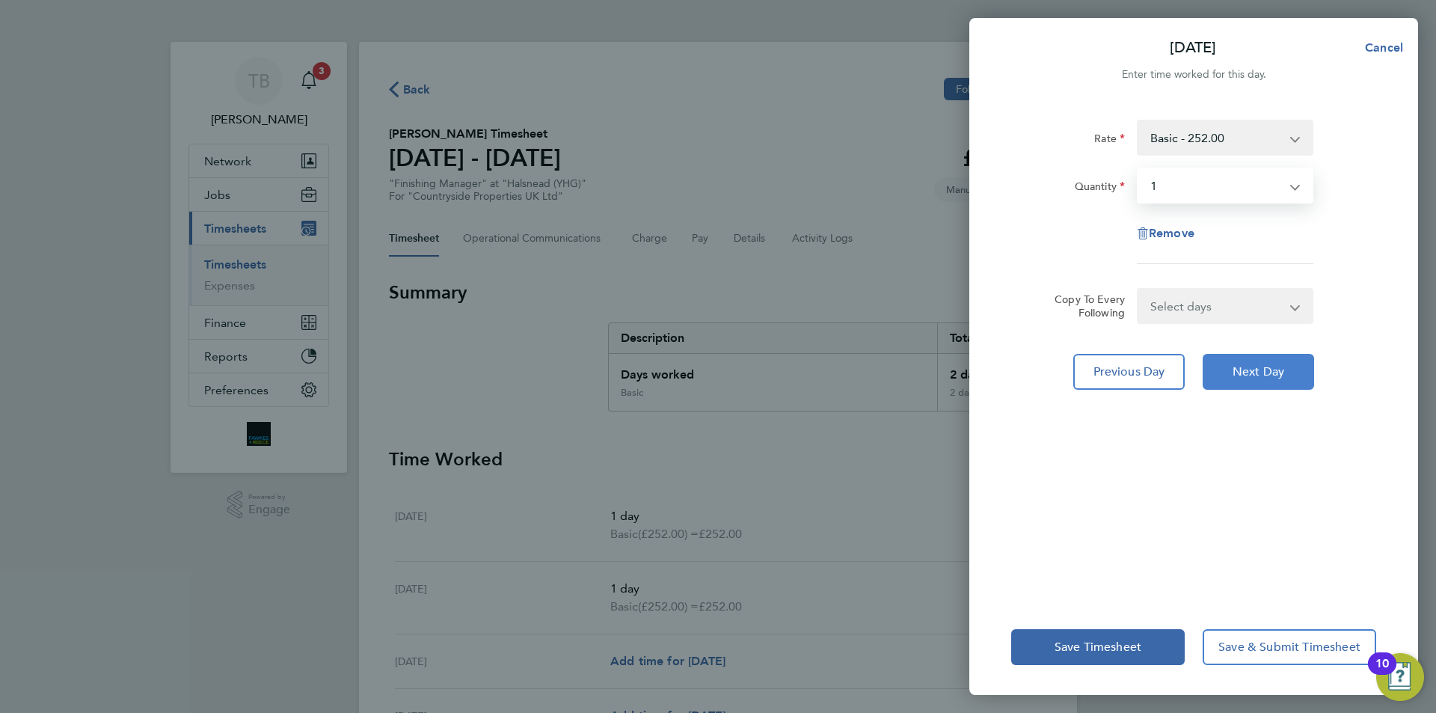
click at [1248, 362] on button "Next Day" at bounding box center [1257, 372] width 111 height 36
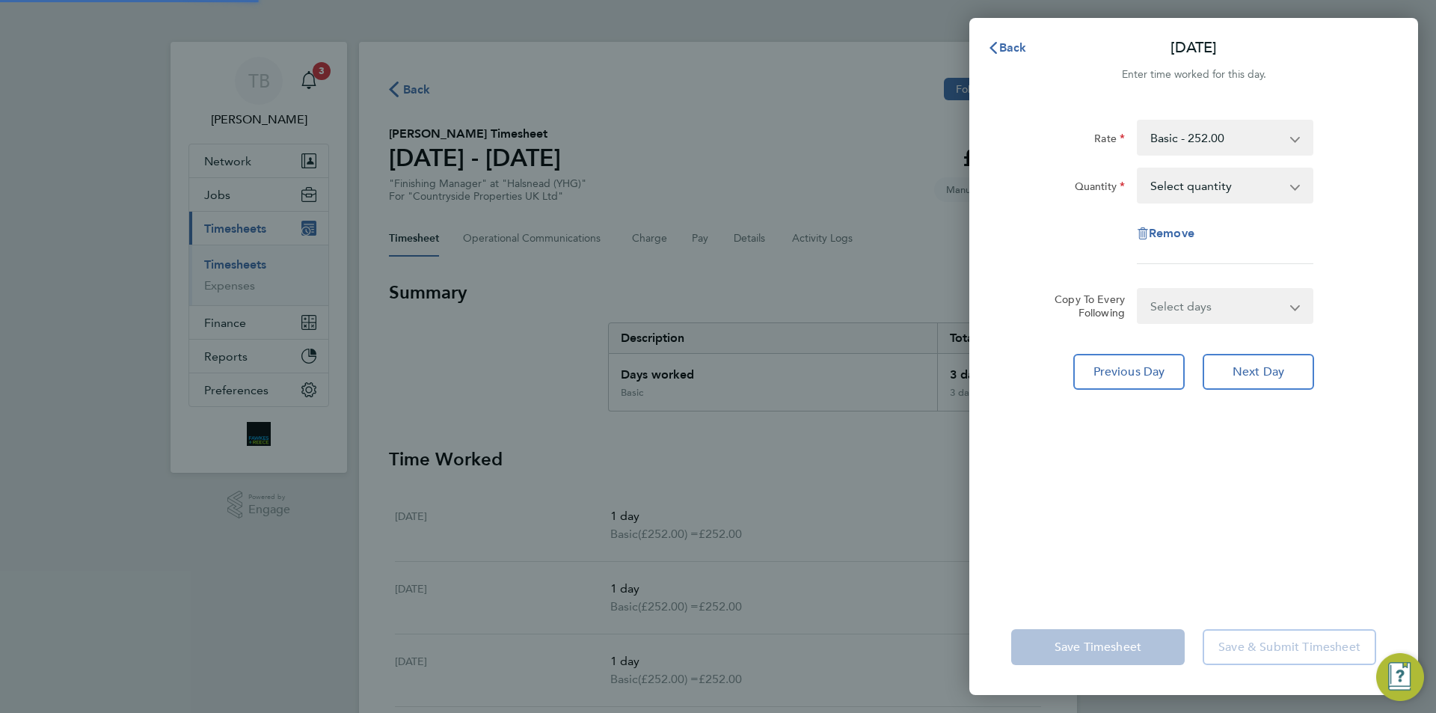
drag, startPoint x: 1222, startPoint y: 187, endPoint x: 1210, endPoint y: 191, distance: 12.8
click at [1219, 179] on select "Select quantity 0.5 1" at bounding box center [1216, 185] width 156 height 33
select select "1"
click at [1138, 169] on select "Select quantity 0.5 1" at bounding box center [1216, 185] width 156 height 33
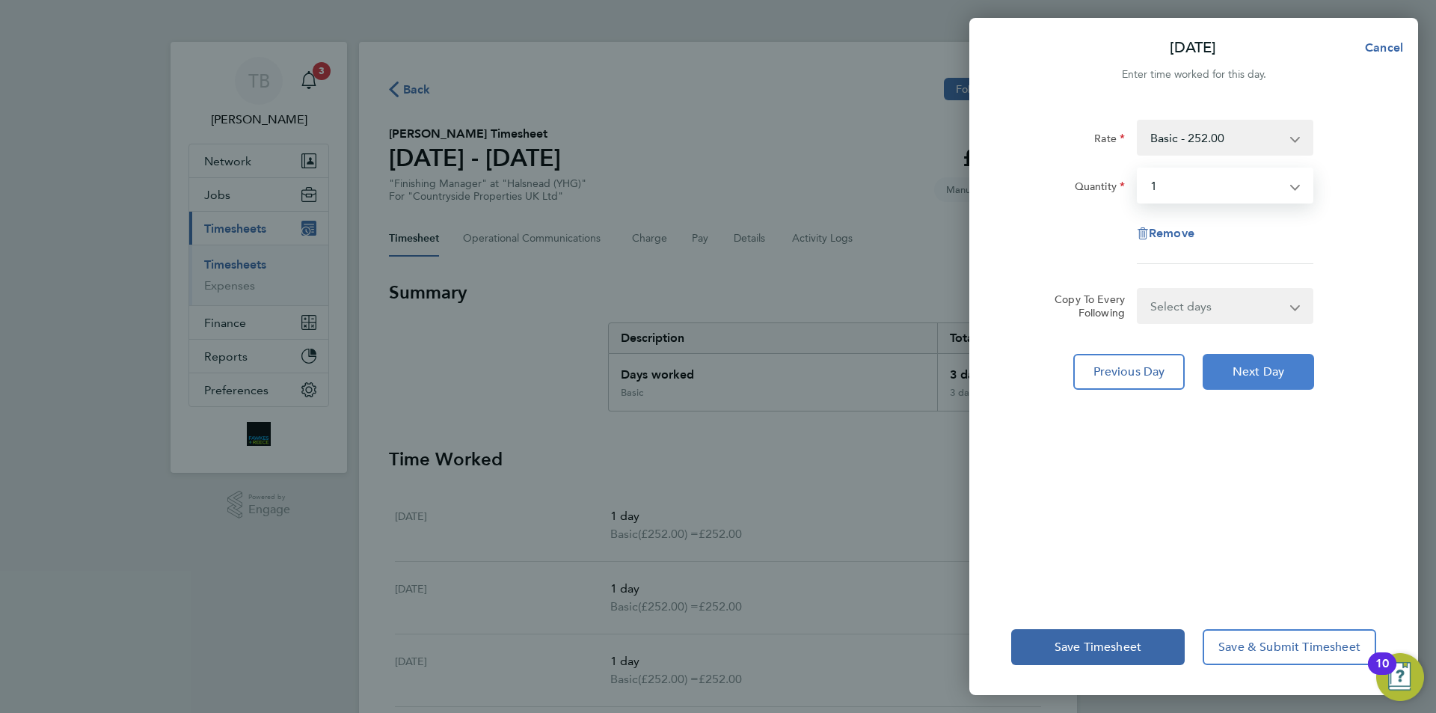
drag, startPoint x: 1259, startPoint y: 381, endPoint x: 1261, endPoint y: 372, distance: 10.0
click at [1259, 381] on button "Next Day" at bounding box center [1257, 372] width 111 height 36
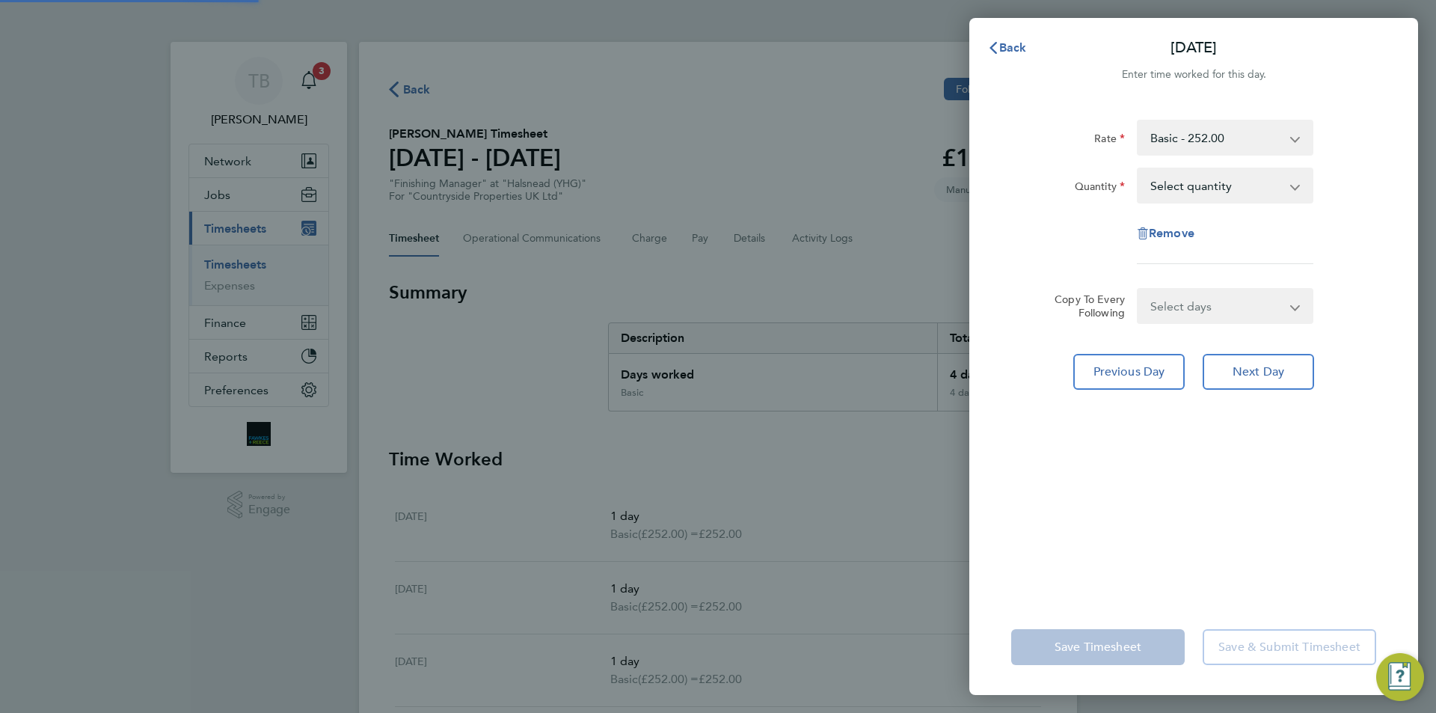
drag, startPoint x: 1183, startPoint y: 176, endPoint x: 1184, endPoint y: 198, distance: 21.7
click at [1183, 176] on select "Select quantity 0.5 1" at bounding box center [1216, 185] width 156 height 33
select select "1"
click at [1138, 169] on select "Select quantity 0.5 1" at bounding box center [1216, 185] width 156 height 33
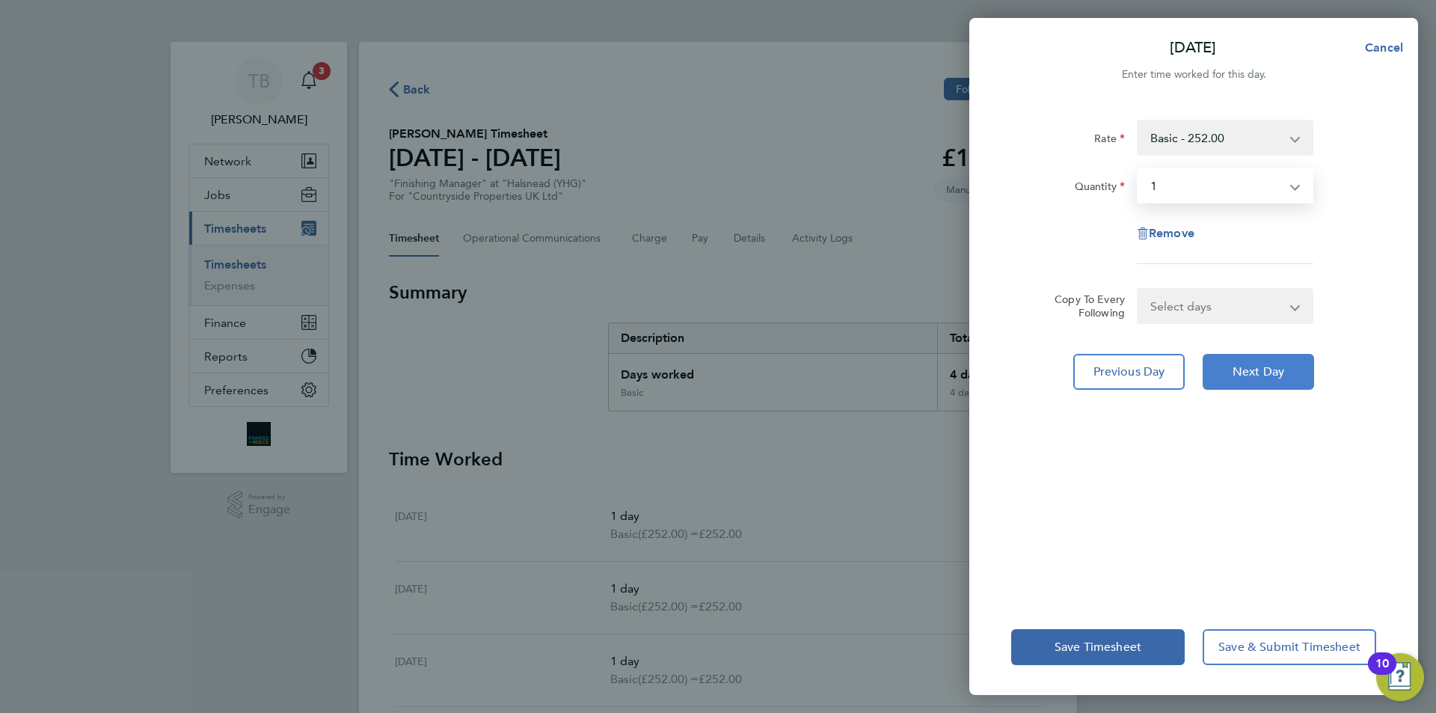
click at [1241, 363] on button "Next Day" at bounding box center [1257, 372] width 111 height 36
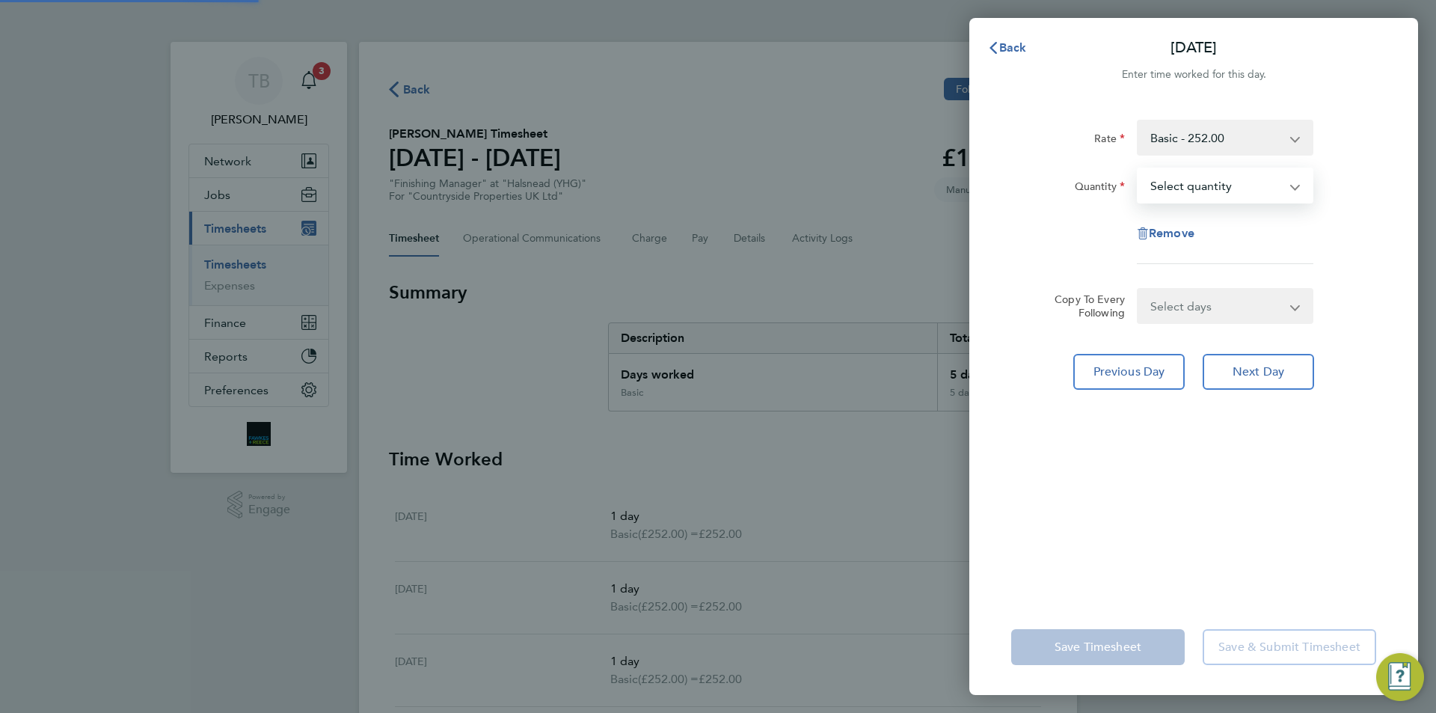
click at [1209, 194] on select "Select quantity 0.5 1" at bounding box center [1216, 185] width 156 height 33
select select "1"
click at [1138, 169] on select "Select quantity 0.5 1" at bounding box center [1216, 185] width 156 height 33
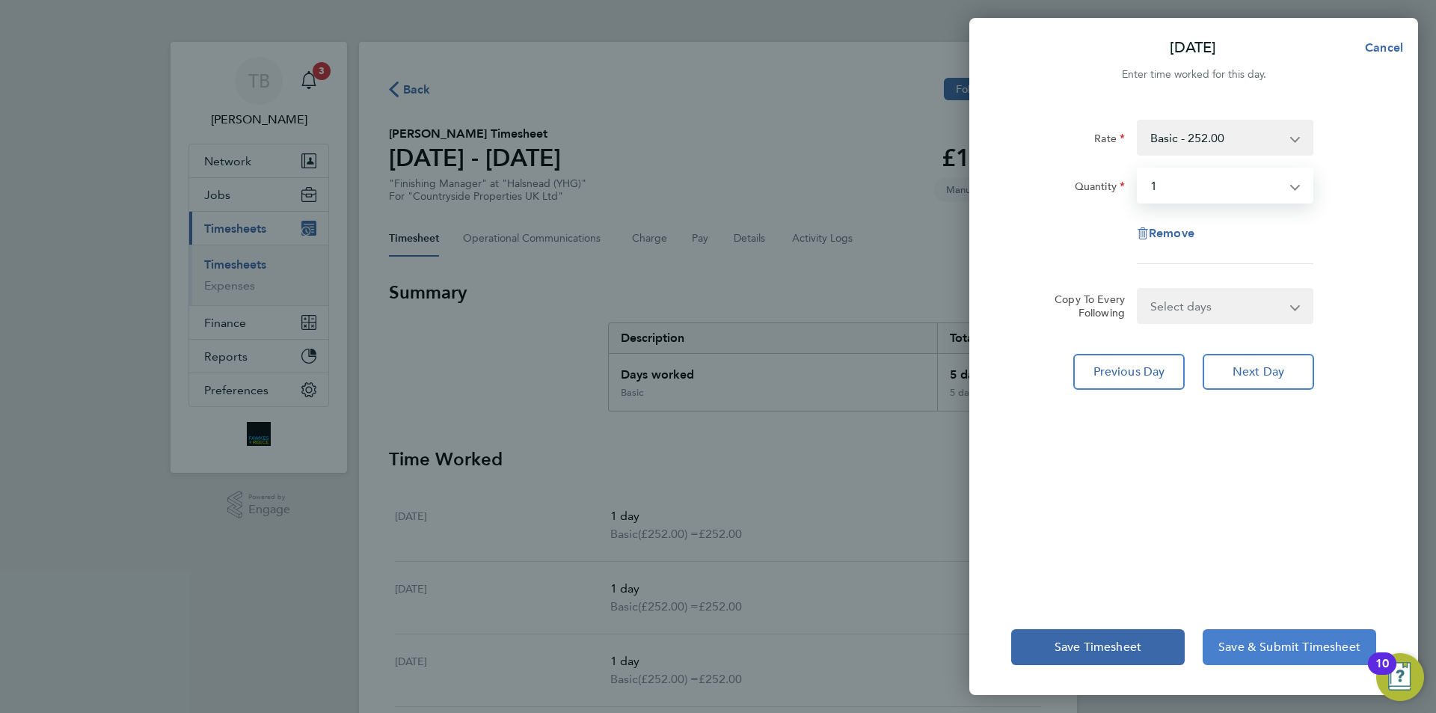
click at [1238, 657] on button "Save & Submit Timesheet" at bounding box center [1288, 647] width 173 height 36
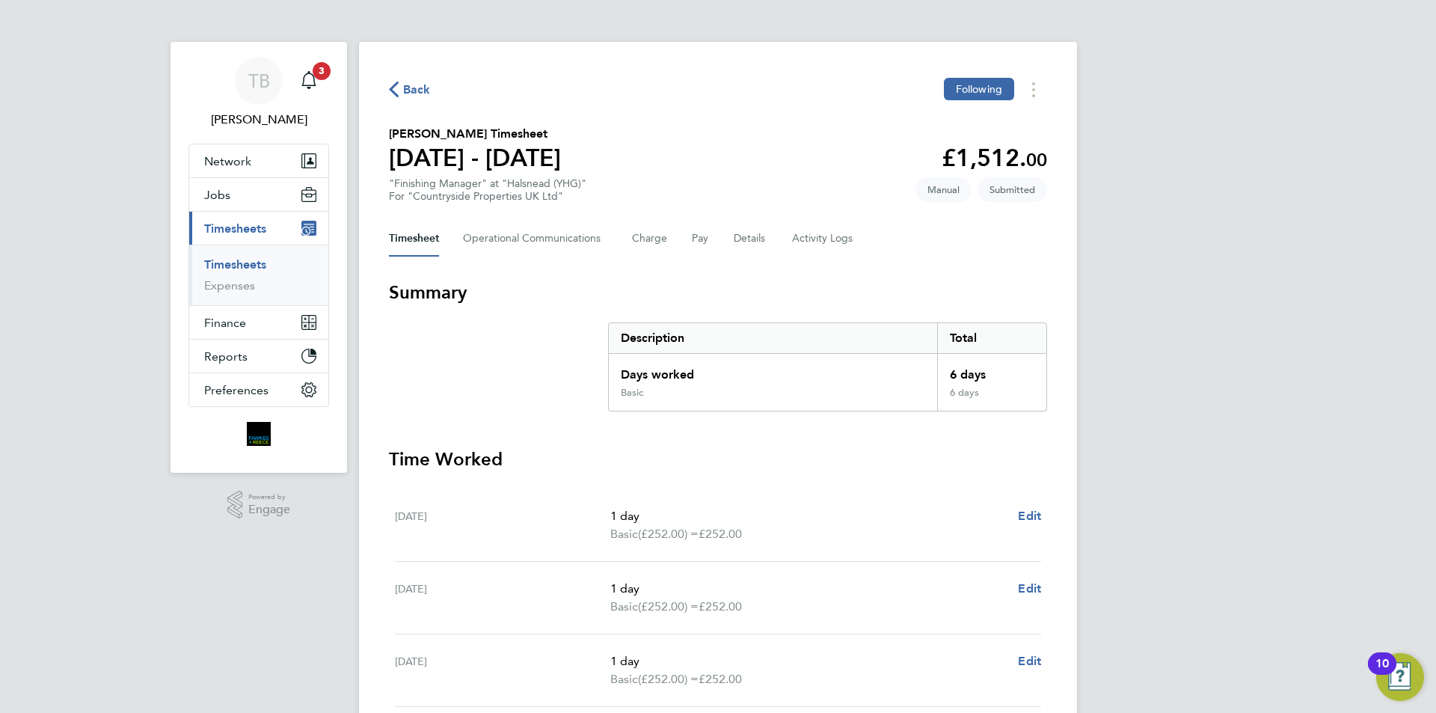
drag, startPoint x: 477, startPoint y: 85, endPoint x: 461, endPoint y: 36, distance: 52.0
click at [471, 64] on div "Back Following [PERSON_NAME] Timesheet [DATE] - [DATE] £1,512. 00 "Finishing Ma…" at bounding box center [718, 564] width 718 height 1045
